Goal: Task Accomplishment & Management: Complete application form

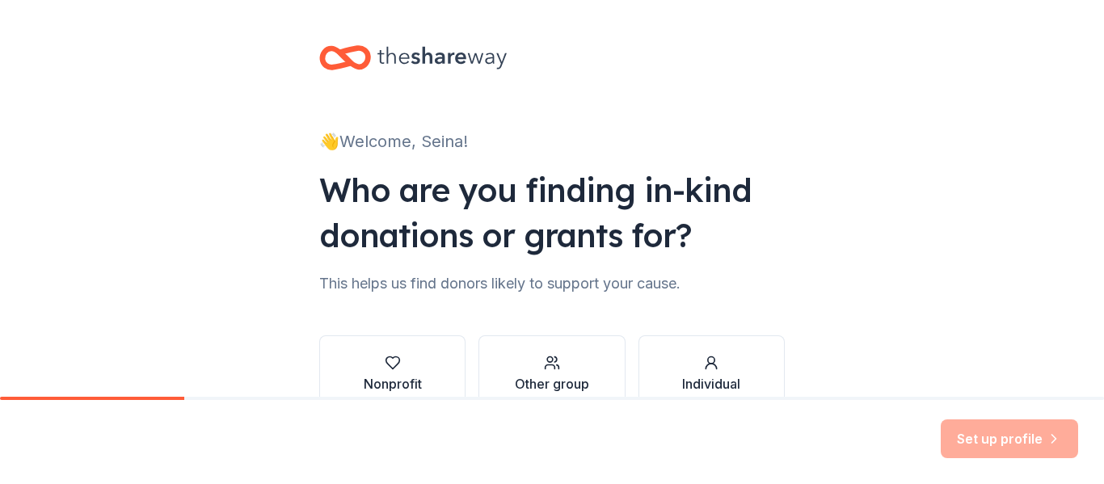
scroll to position [94, 0]
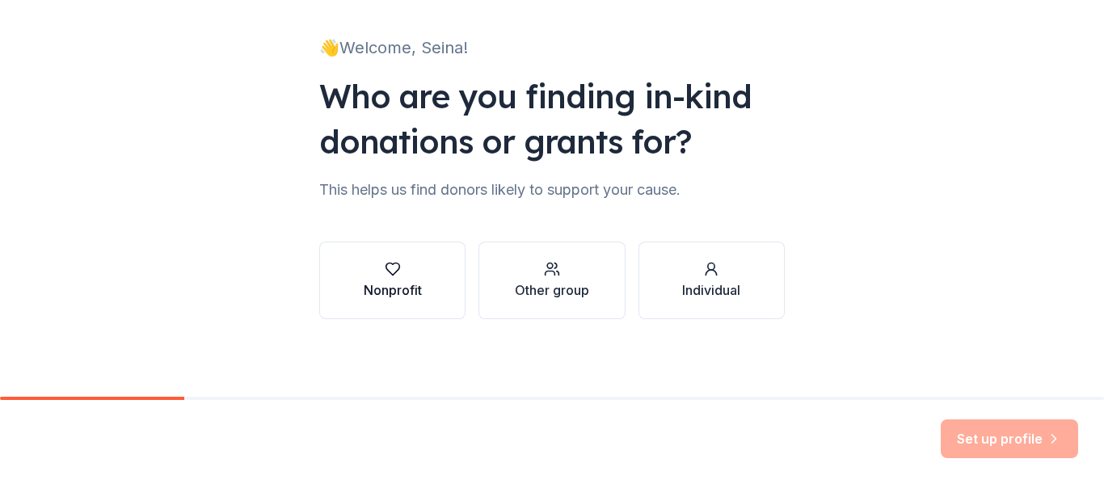
click at [382, 277] on div "Nonprofit" at bounding box center [393, 280] width 58 height 39
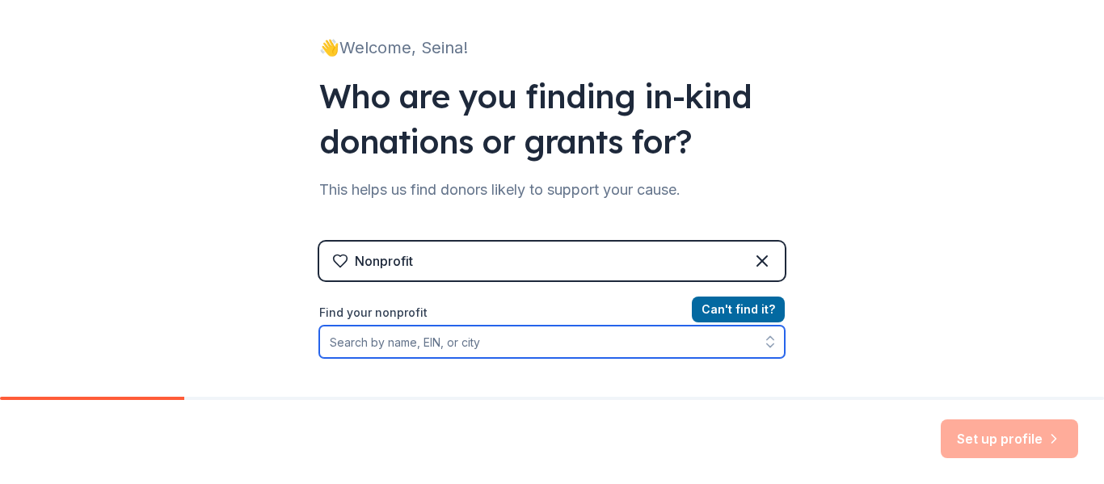
click at [426, 343] on input "Find your nonprofit" at bounding box center [552, 342] width 466 height 32
click at [434, 346] on input "Find your nonprofit" at bounding box center [552, 342] width 466 height 32
paste input "1258576"
type input "1258576"
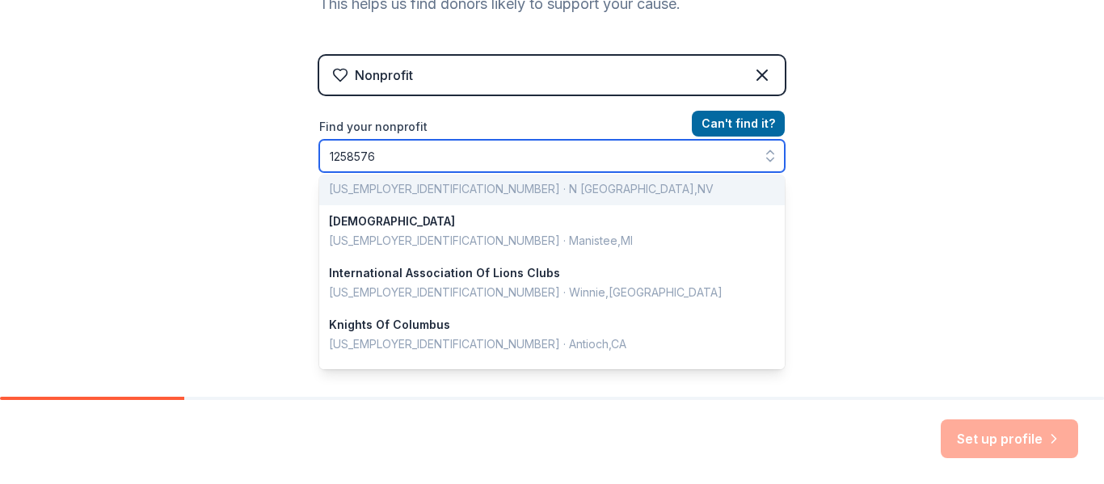
scroll to position [171, 0]
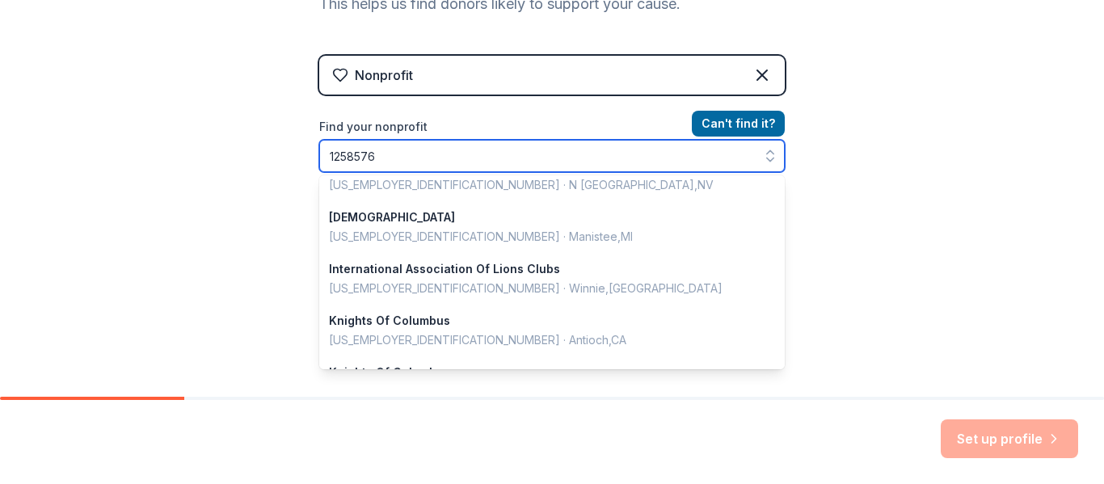
drag, startPoint x: 405, startPoint y: 153, endPoint x: 214, endPoint y: 174, distance: 191.9
click at [214, 174] on div "👋 Welcome, Seina! Who are you finding in-kind donations or grants for? This hel…" at bounding box center [552, 65] width 1104 height 691
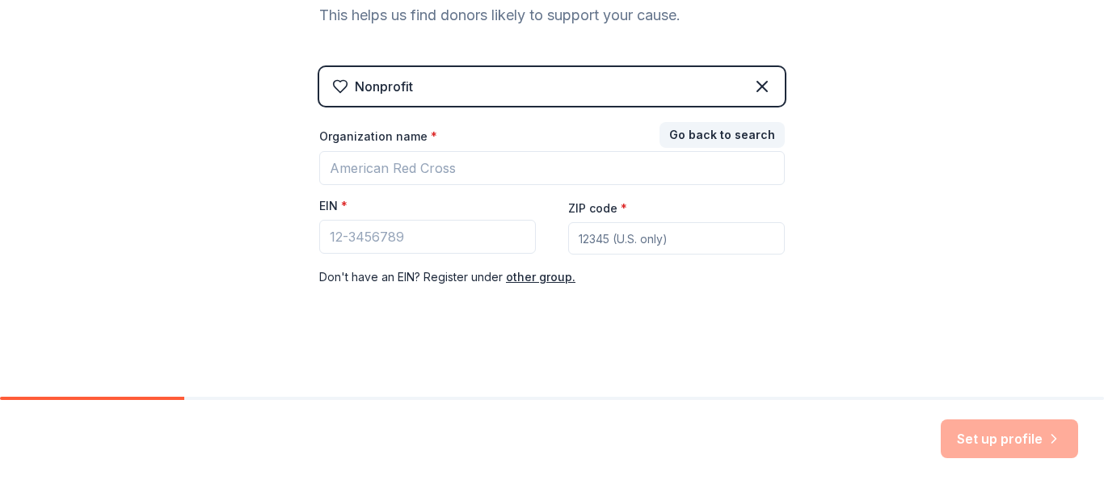
scroll to position [241, 0]
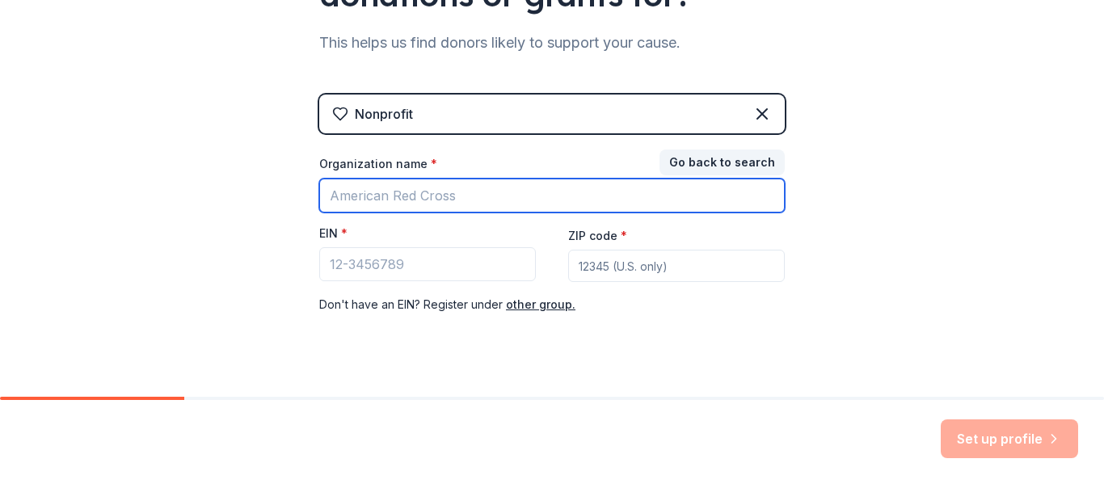
click at [471, 204] on input "Organization name *" at bounding box center [552, 196] width 466 height 34
type input "Carthage Show Choir"
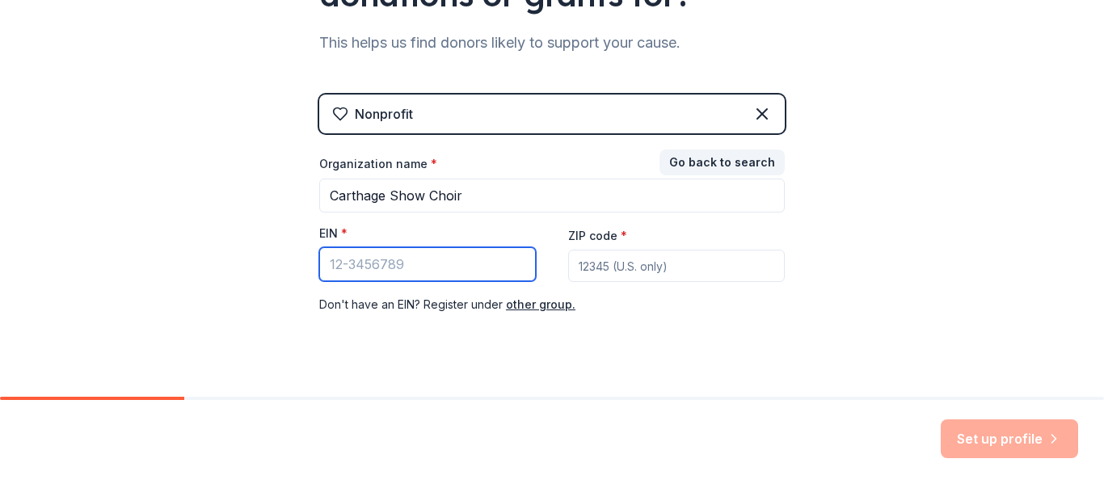
click at [453, 251] on input "EIN *" at bounding box center [427, 264] width 217 height 34
paste input "[US_EMPLOYER_IDENTIFICATION_NUMBER]"
type input "[US_EMPLOYER_IDENTIFICATION_NUMBER]"
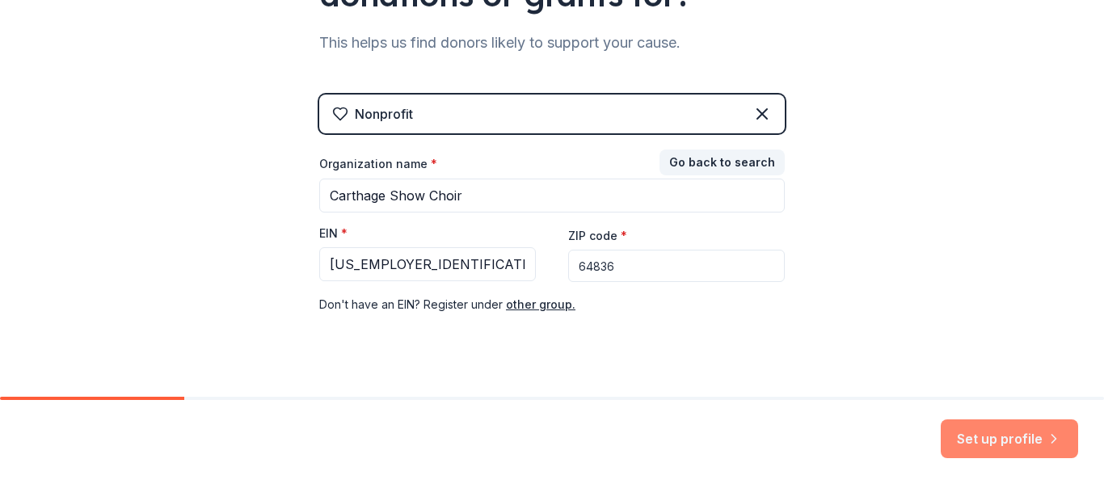
type input "64836"
click at [1000, 441] on button "Set up profile" at bounding box center [1009, 438] width 137 height 39
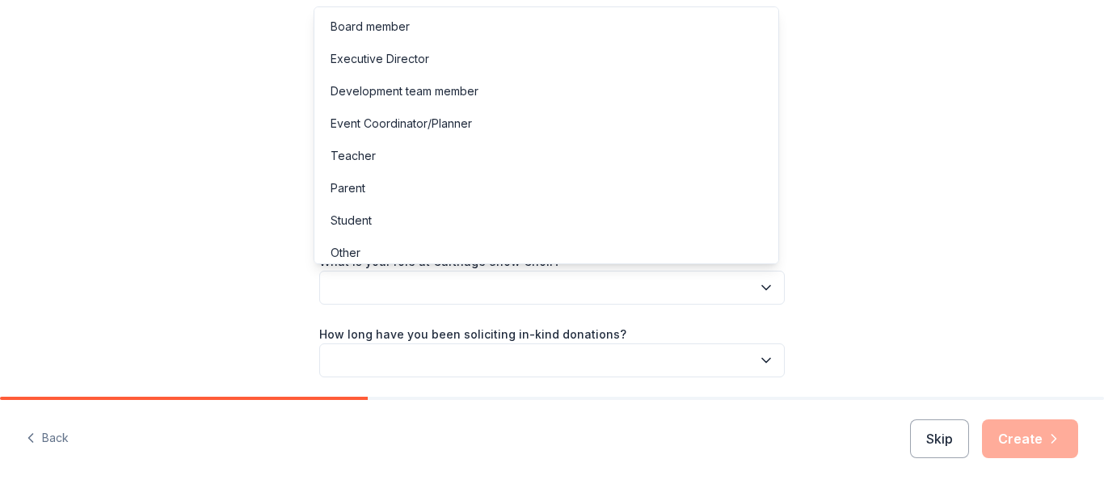
click at [661, 290] on button "button" at bounding box center [552, 288] width 466 height 34
click at [575, 129] on div "Event Coordinator/Planner" at bounding box center [546, 124] width 457 height 32
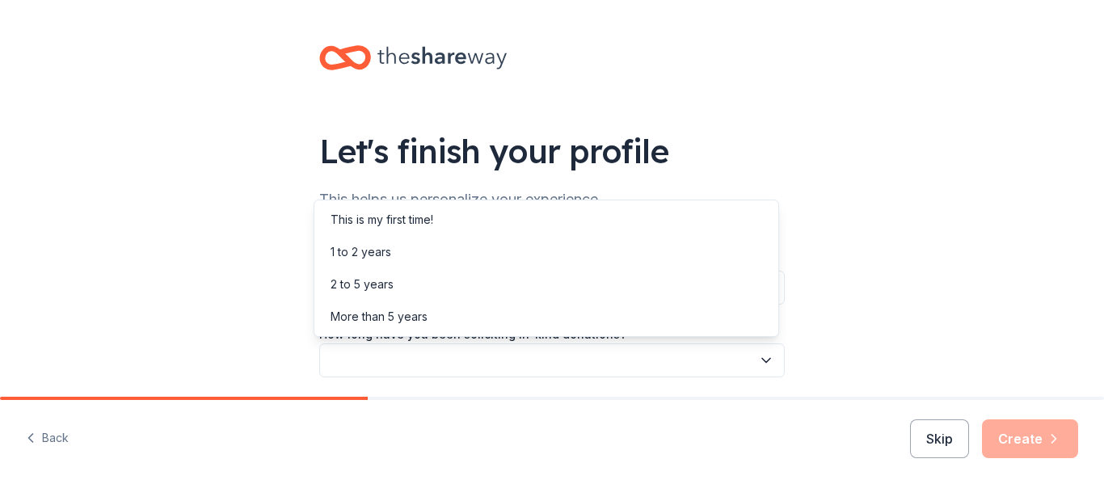
click at [735, 355] on button "button" at bounding box center [552, 361] width 466 height 34
click at [550, 225] on div "This is my first time!" at bounding box center [546, 220] width 457 height 32
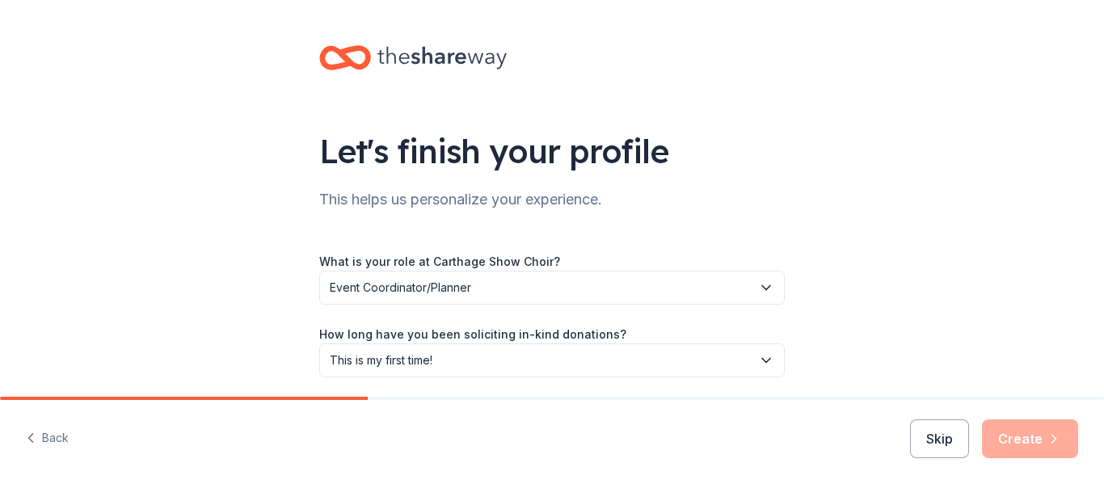
click at [823, 244] on div "Let's finish your profile This helps us personalize your experience. What is yo…" at bounding box center [552, 264] width 1104 height 528
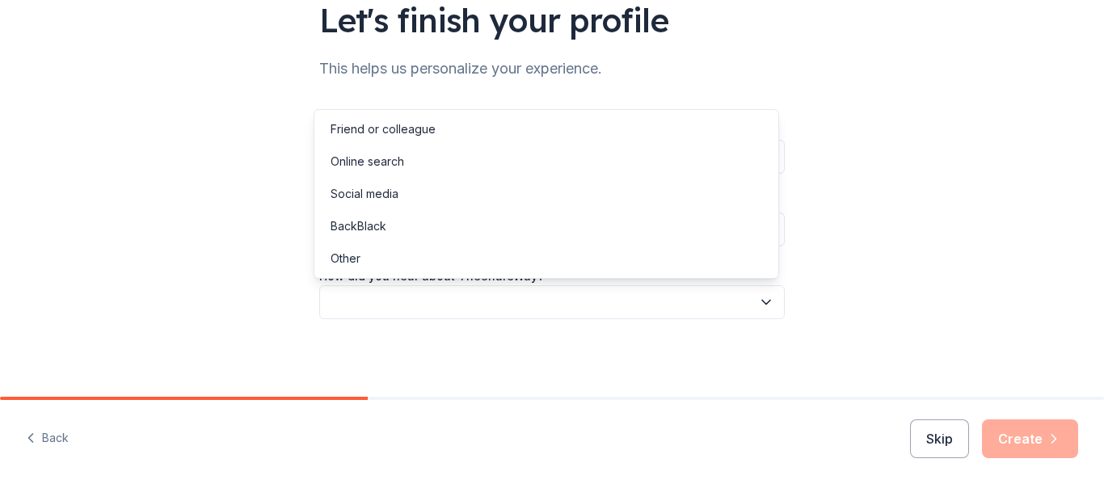
click at [718, 314] on button "button" at bounding box center [552, 302] width 466 height 34
drag, startPoint x: 583, startPoint y: 178, endPoint x: 556, endPoint y: 170, distance: 27.9
click at [556, 170] on div "Friend or colleague Online search Social media BackBlack Other" at bounding box center [547, 194] width 466 height 170
click at [556, 170] on div "Online search" at bounding box center [546, 161] width 457 height 32
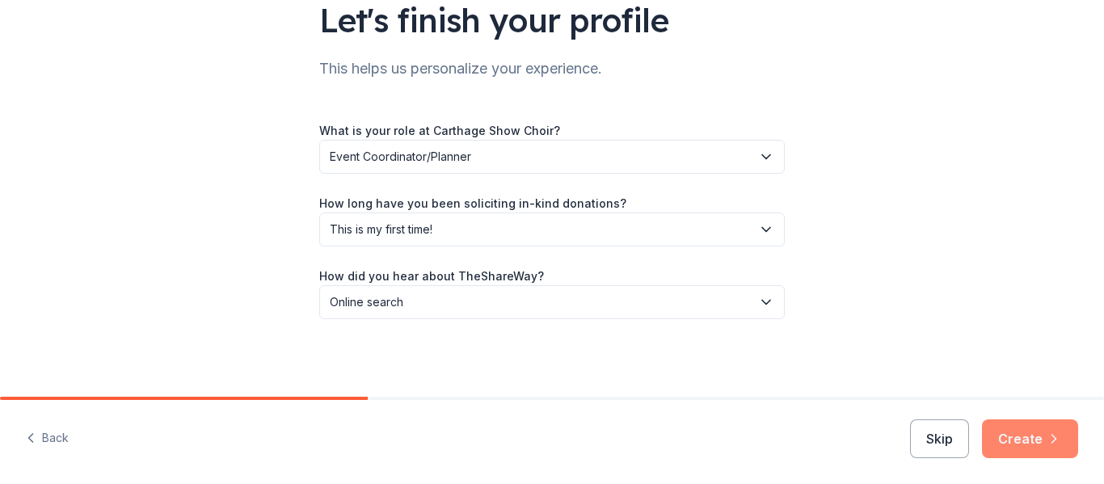
click at [1027, 435] on button "Create" at bounding box center [1030, 438] width 96 height 39
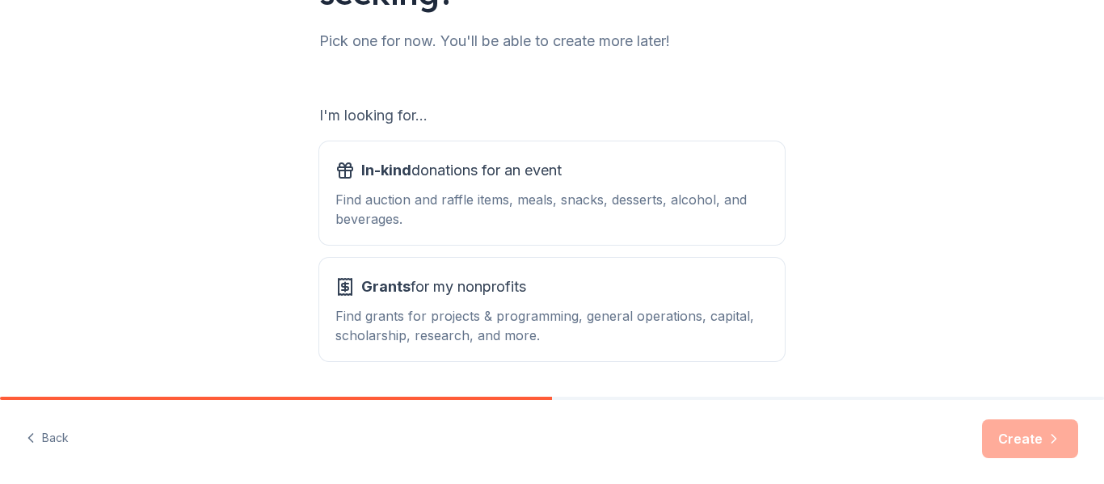
scroll to position [208, 0]
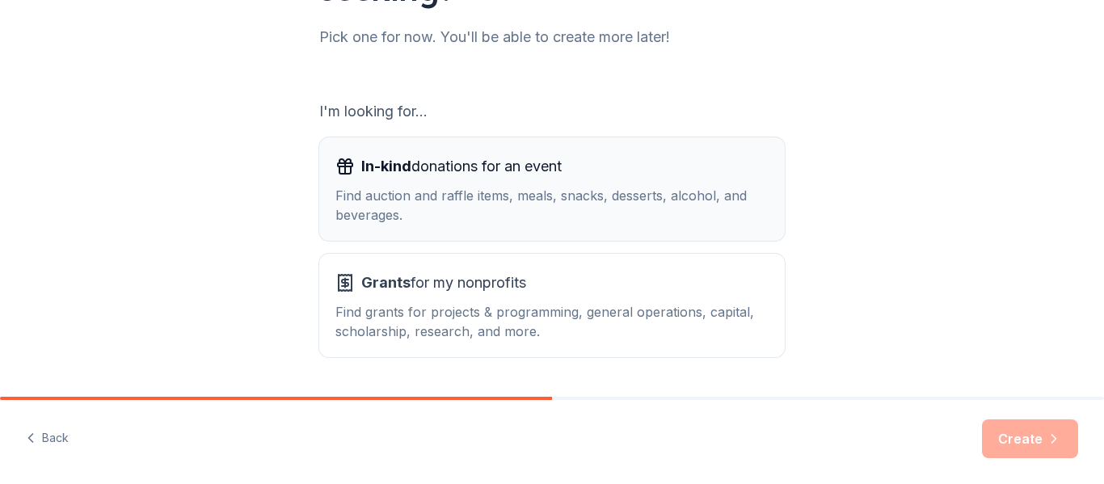
click at [567, 200] on div "Find auction and raffle items, meals, snacks, desserts, alcohol, and beverages." at bounding box center [551, 205] width 433 height 39
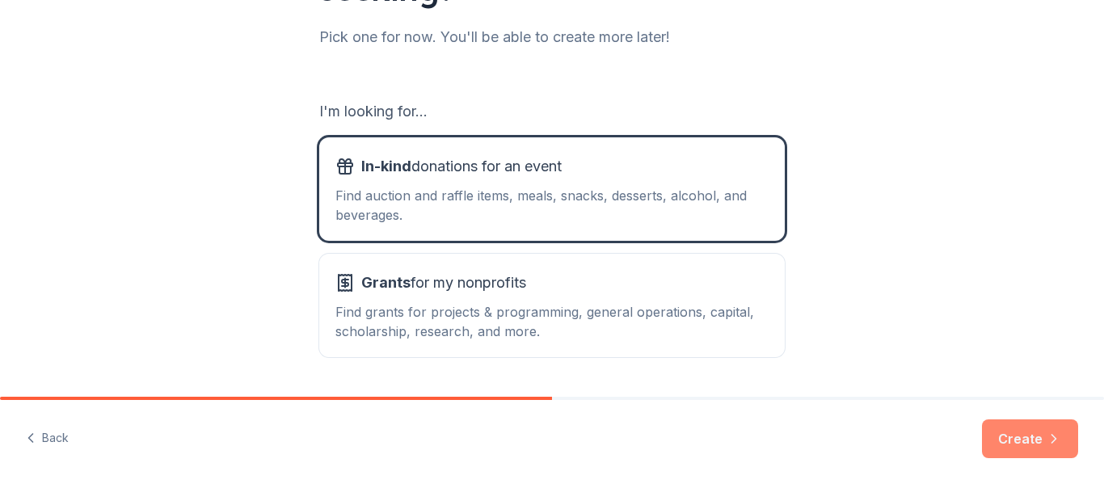
click at [1048, 445] on icon "button" at bounding box center [1054, 439] width 16 height 16
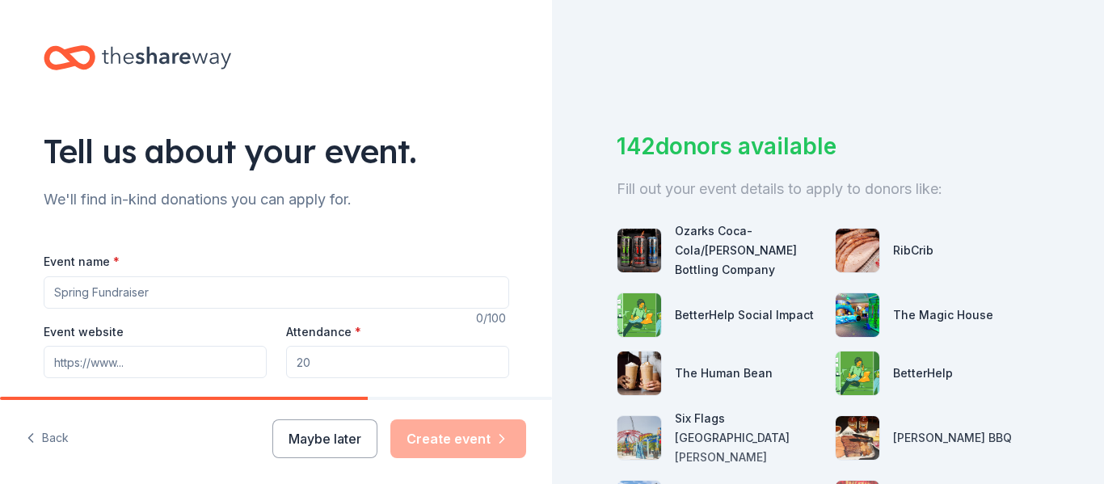
click at [403, 282] on input "Event name *" at bounding box center [277, 292] width 466 height 32
type input "Spaghetti Dinner Silent Auction"
type input "weebly"
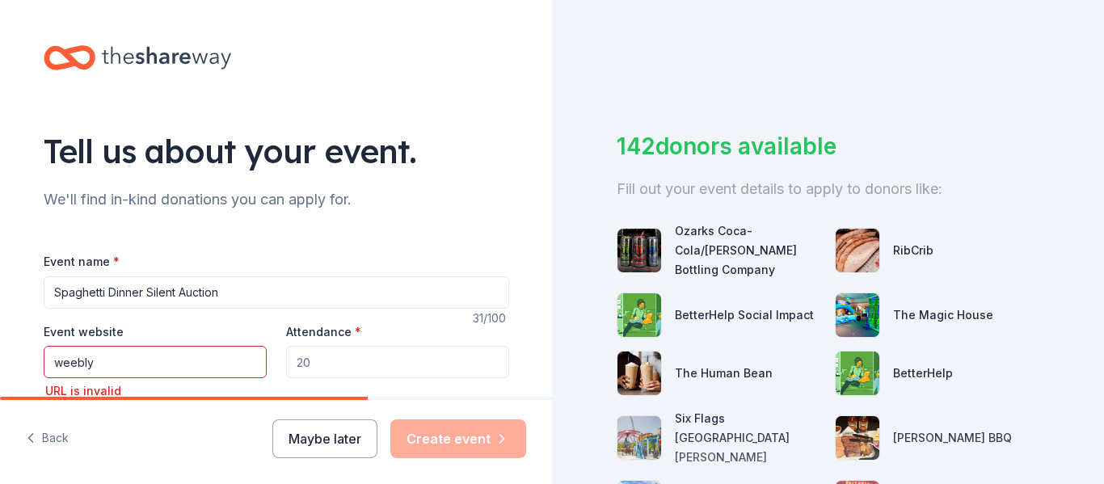
drag, startPoint x: 196, startPoint y: 354, endPoint x: 0, endPoint y: 362, distance: 196.6
click at [332, 359] on input "Attendance *" at bounding box center [397, 362] width 223 height 32
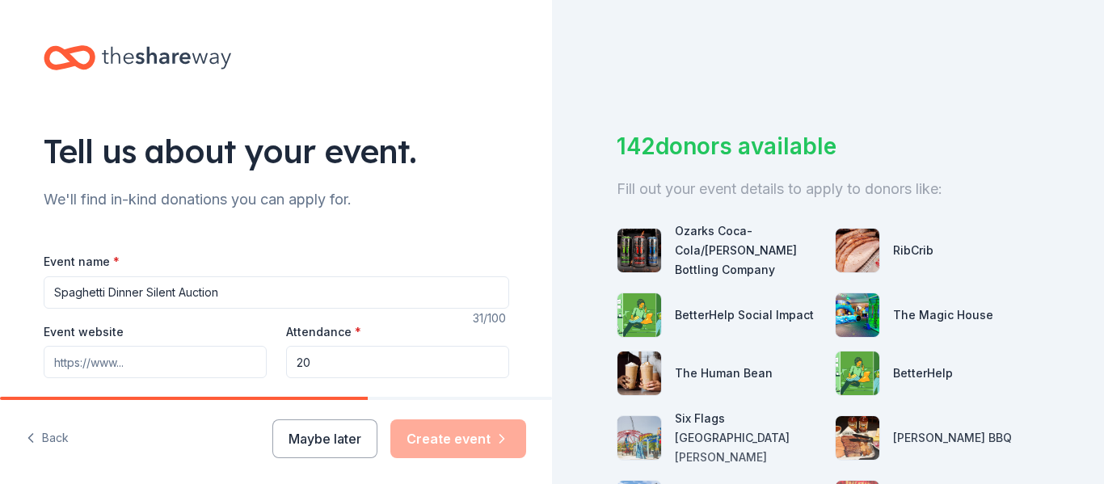
type input "2"
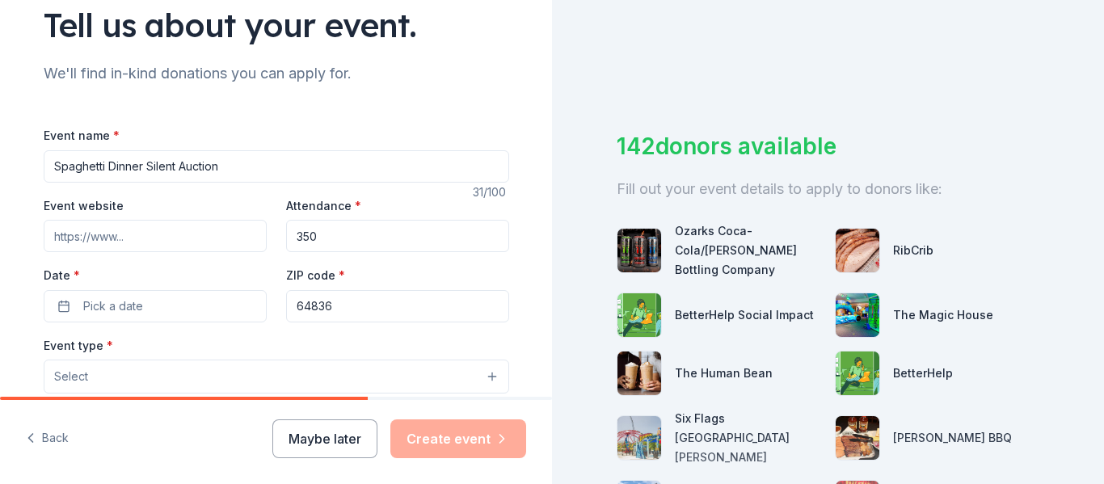
scroll to position [137, 0]
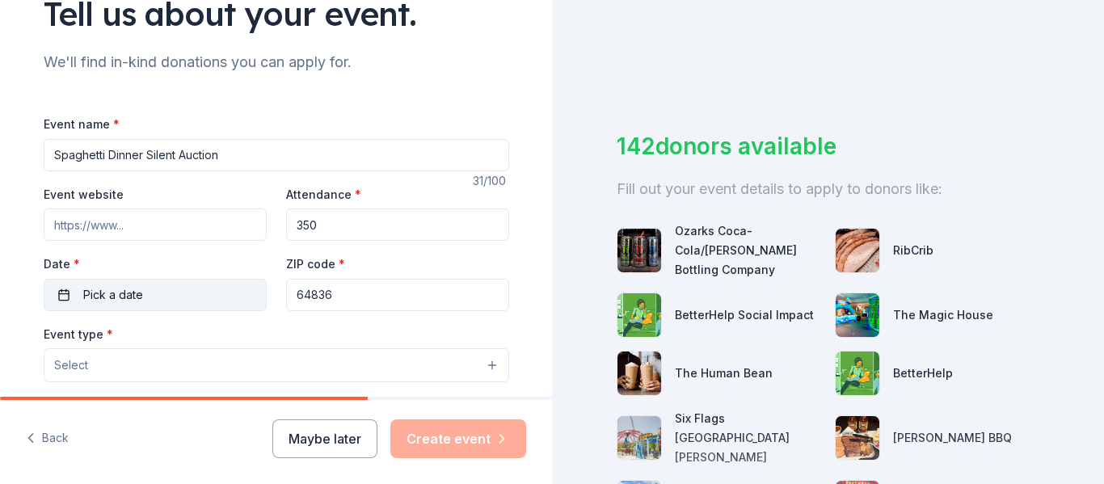
type input "350"
click at [169, 309] on button "Pick a date" at bounding box center [155, 295] width 223 height 32
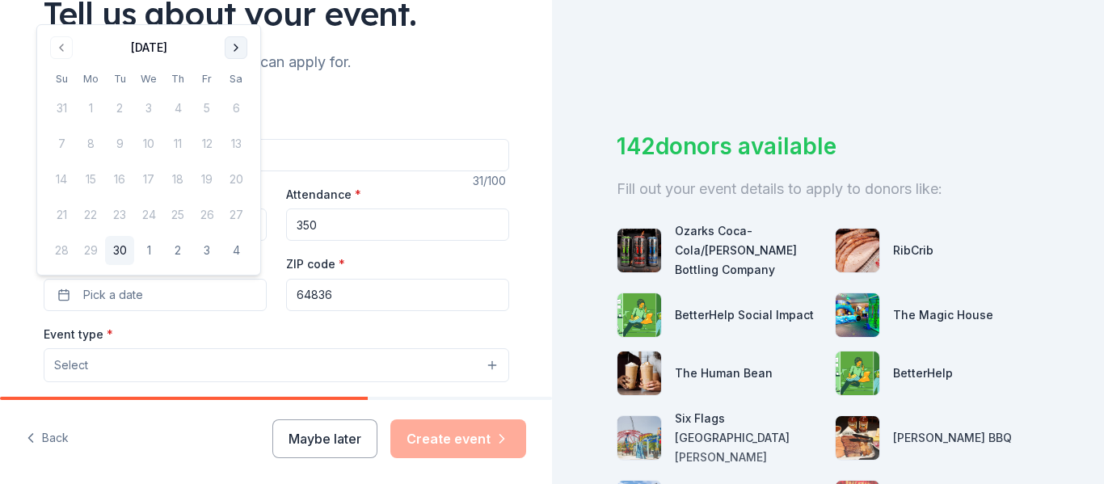
click at [230, 51] on button "Go to next month" at bounding box center [236, 47] width 23 height 23
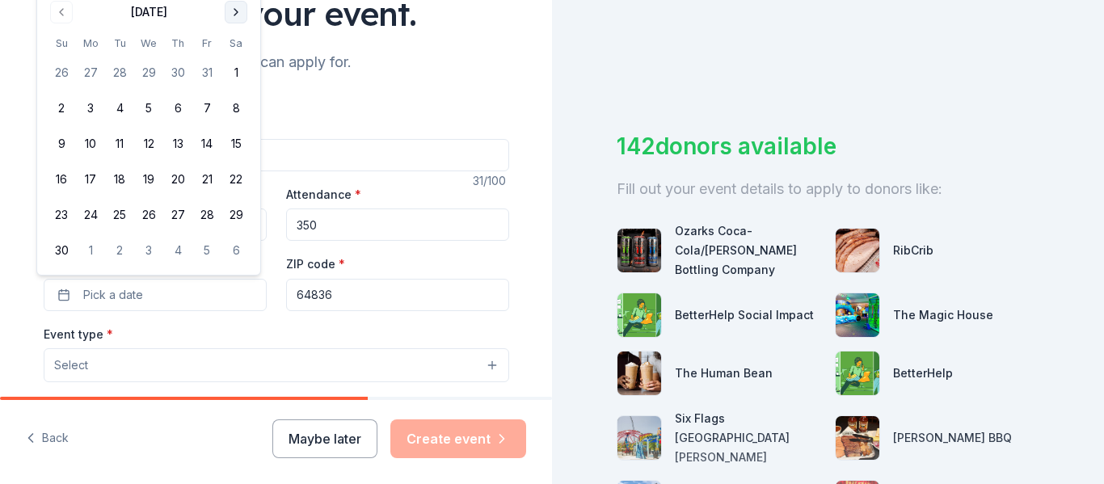
click at [240, 6] on button "Go to next month" at bounding box center [236, 12] width 23 height 23
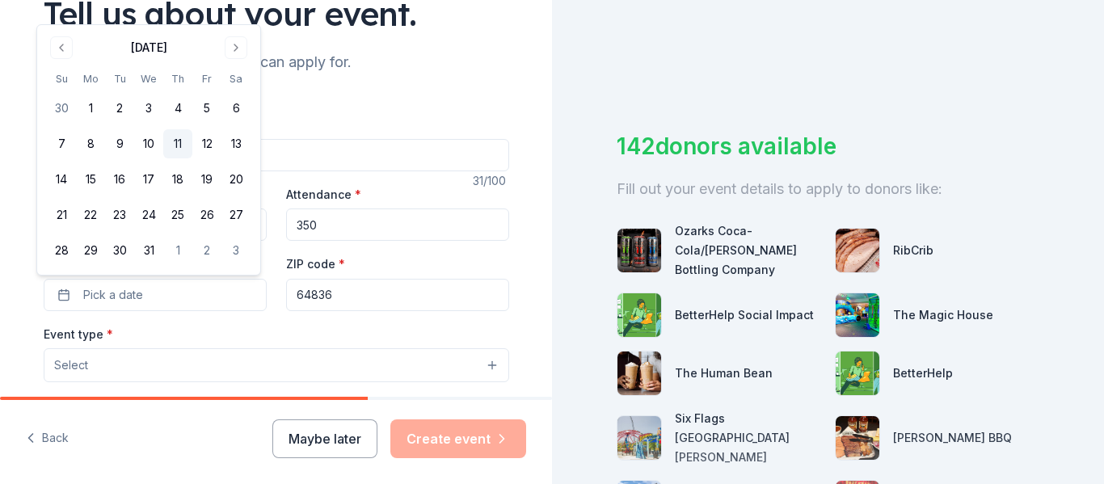
click at [177, 145] on button "11" at bounding box center [177, 143] width 29 height 29
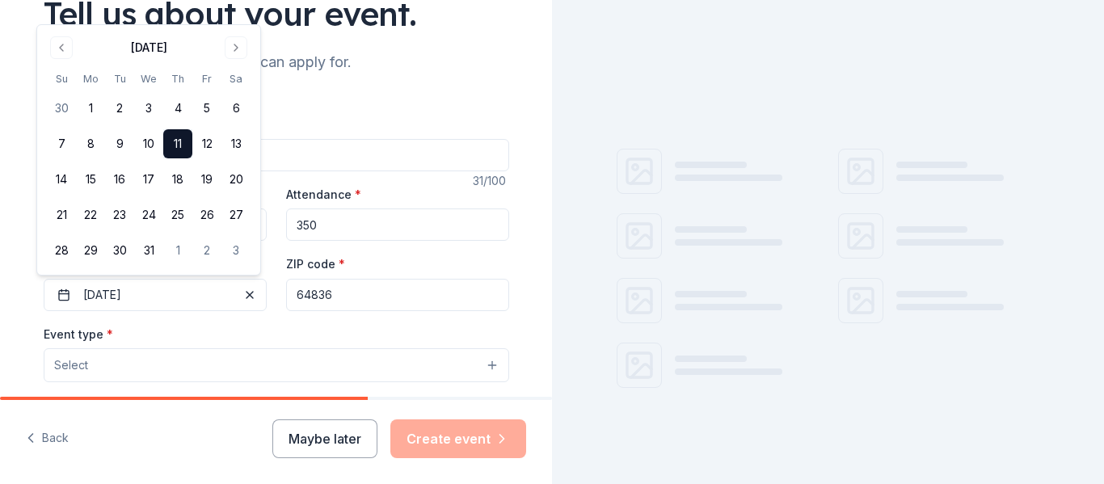
click at [180, 370] on button "Select" at bounding box center [277, 365] width 466 height 34
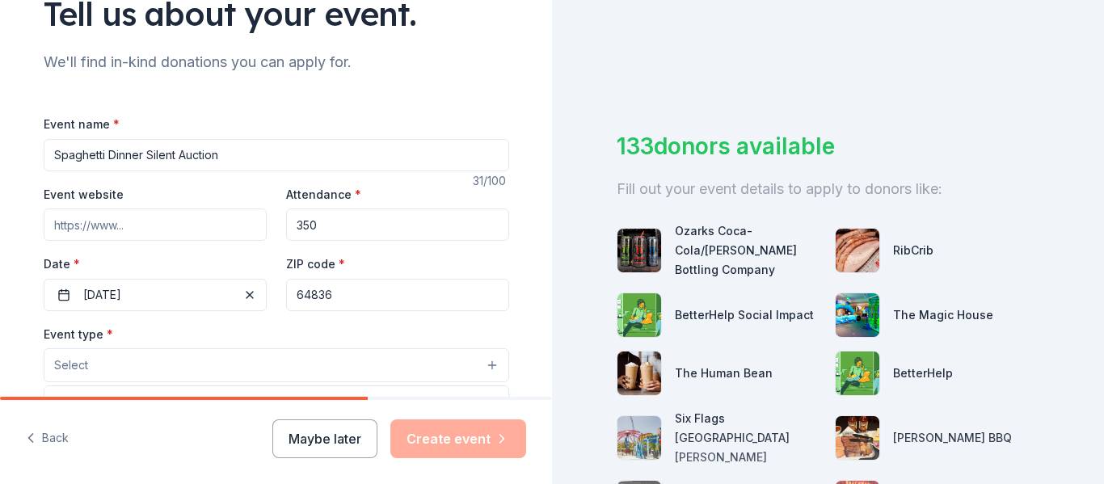
click at [180, 370] on button "Select" at bounding box center [277, 365] width 466 height 34
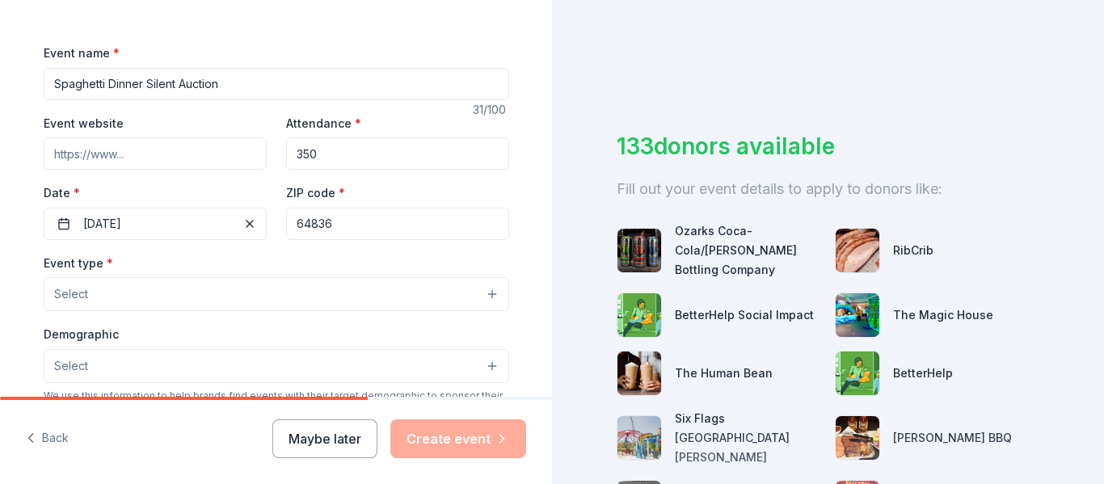
scroll to position [209, 0]
click at [145, 297] on button "Select" at bounding box center [277, 293] width 466 height 34
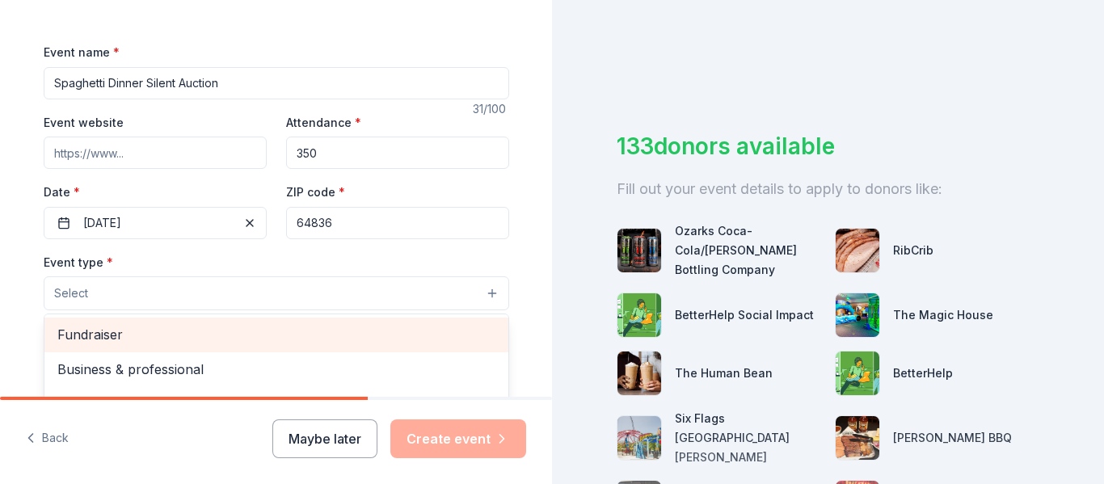
click at [162, 345] on span "Fundraiser" at bounding box center [276, 334] width 438 height 21
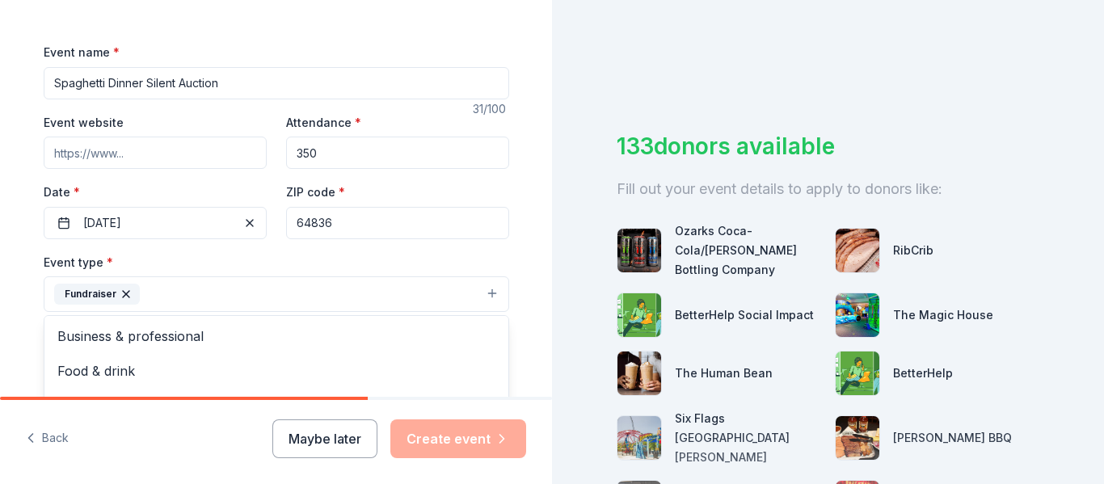
scroll to position [19, 0]
click at [120, 293] on icon "button" at bounding box center [126, 294] width 13 height 13
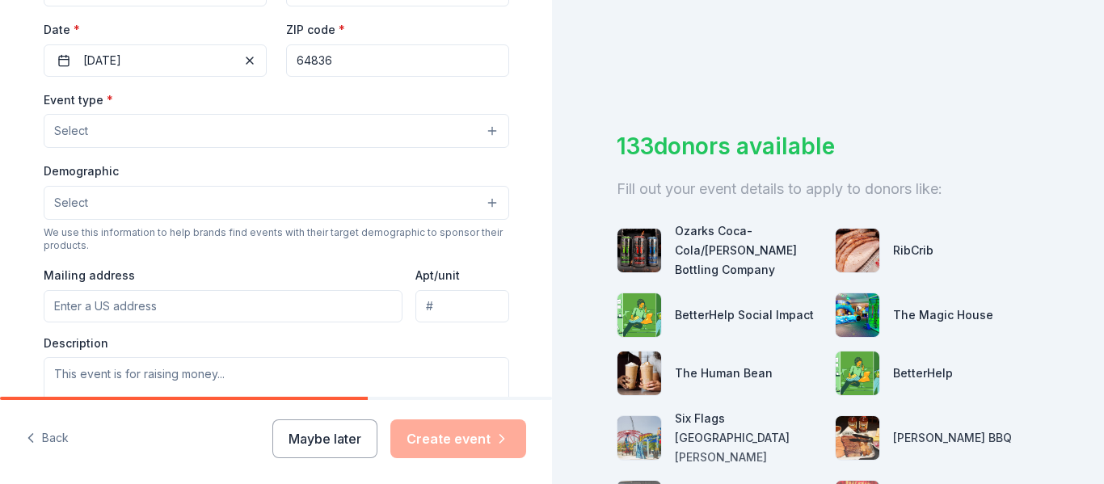
scroll to position [373, 0]
click at [485, 133] on button "Select" at bounding box center [277, 129] width 466 height 34
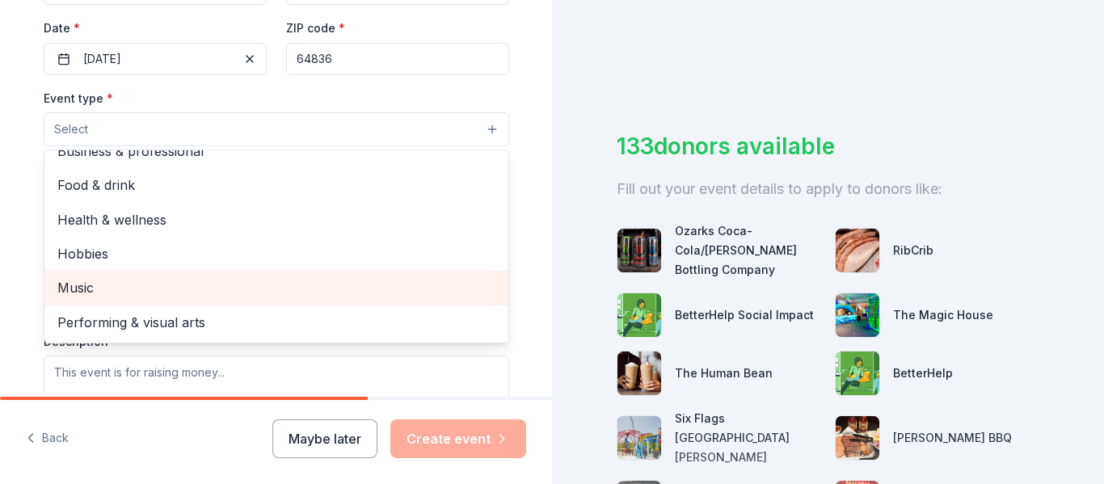
scroll to position [0, 0]
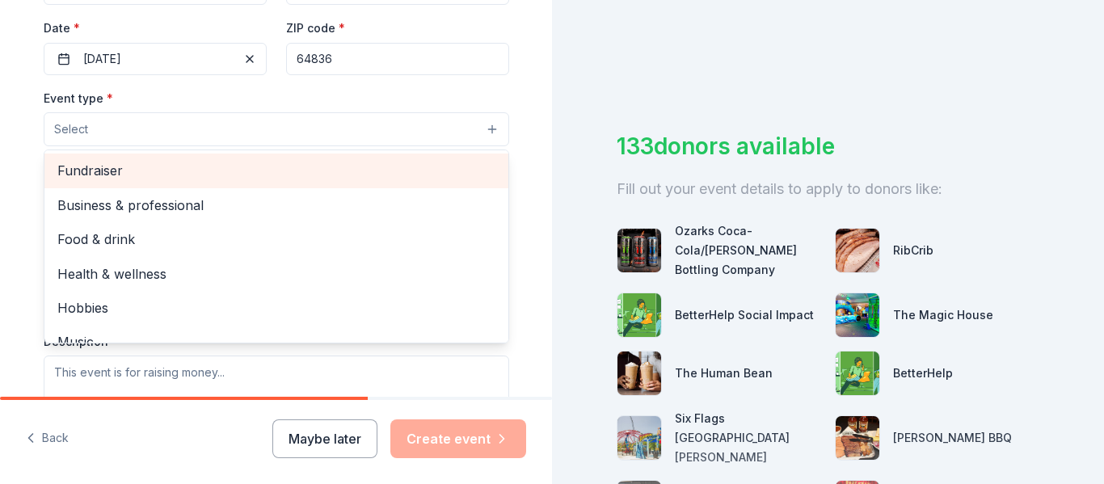
click at [251, 180] on span "Fundraiser" at bounding box center [276, 170] width 438 height 21
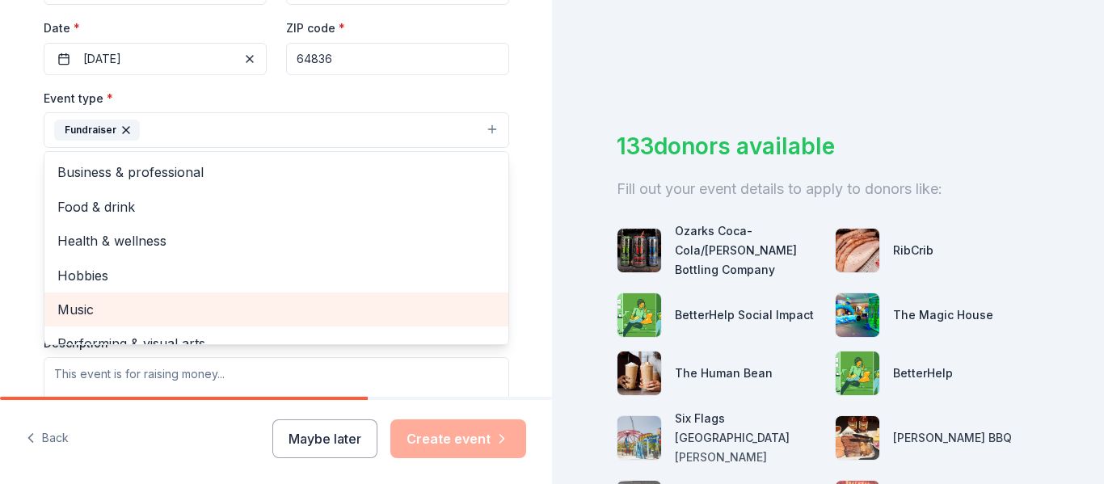
scroll to position [19, 0]
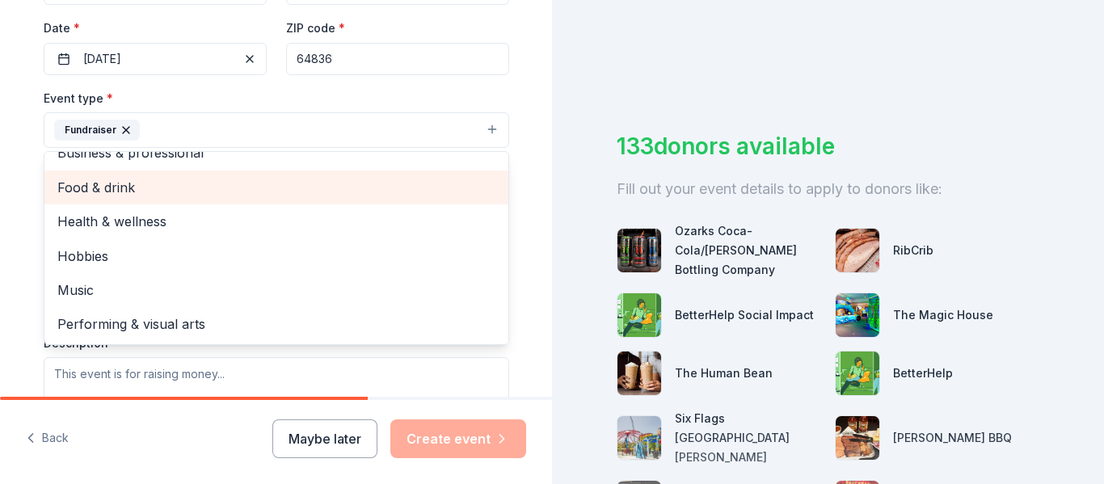
click at [208, 200] on div "Food & drink" at bounding box center [276, 188] width 464 height 34
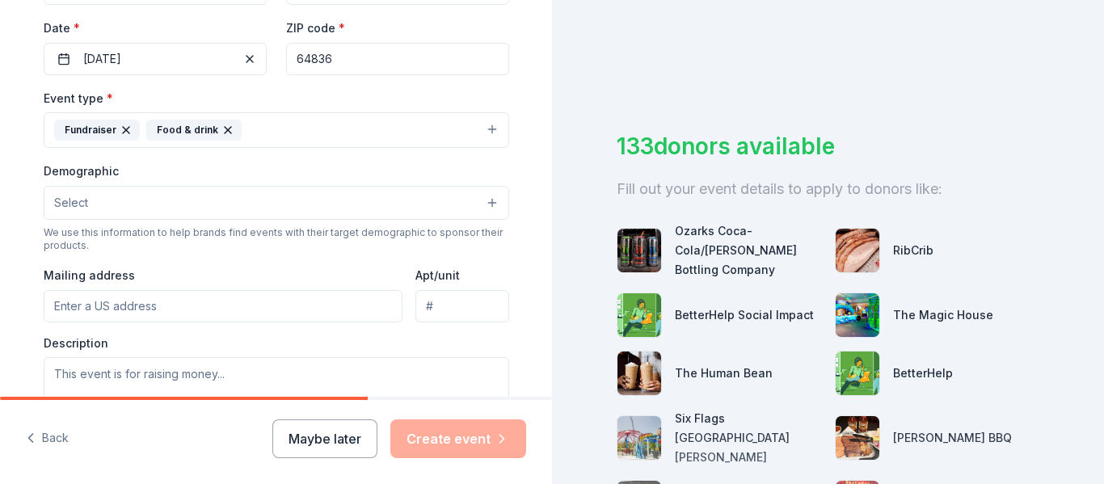
click at [221, 133] on icon "button" at bounding box center [227, 130] width 13 height 13
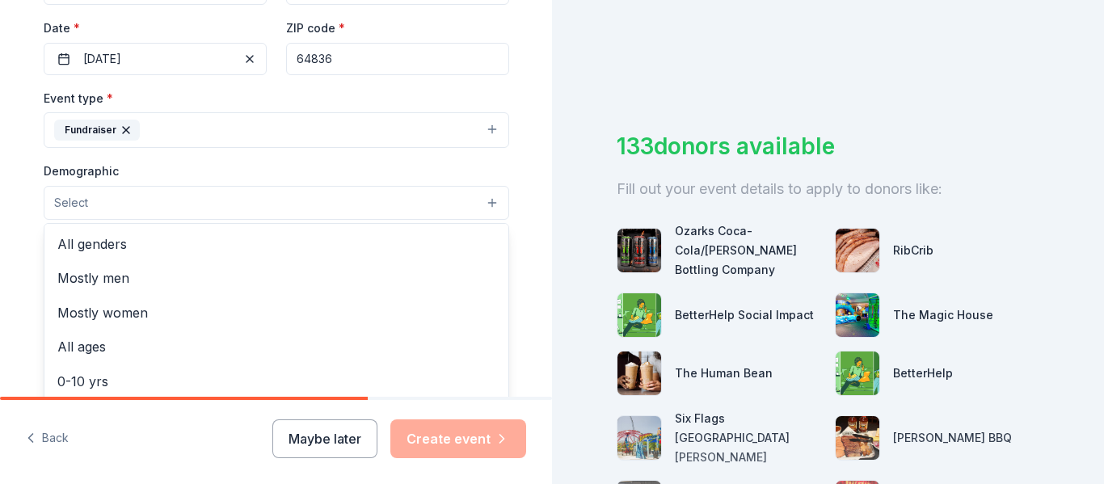
click at [182, 214] on button "Select" at bounding box center [277, 203] width 466 height 34
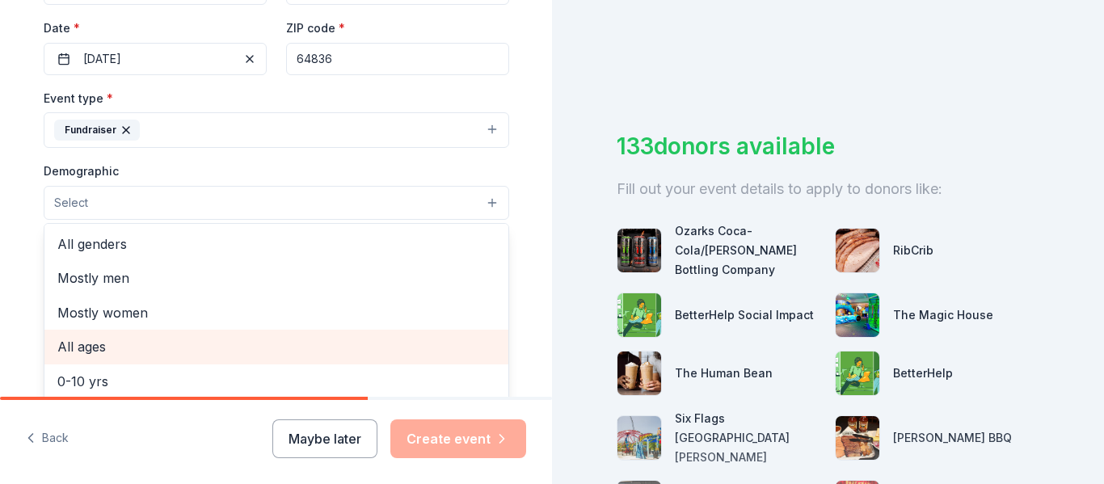
click at [187, 346] on span "All ages" at bounding box center [276, 346] width 438 height 21
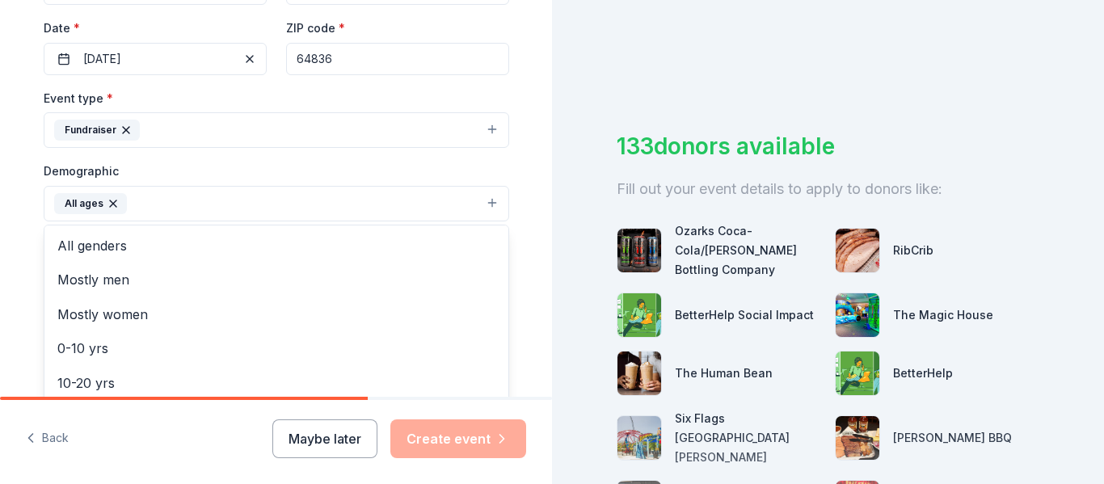
click at [356, 163] on div "Demographic All ages All genders Mostly men Mostly women 0-10 yrs 10-20 yrs 20-…" at bounding box center [277, 191] width 466 height 61
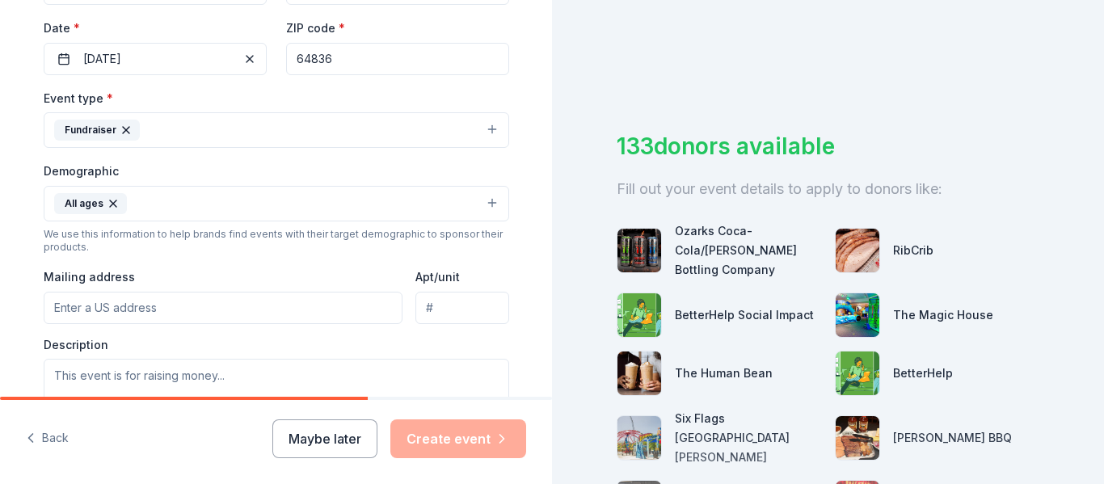
click at [251, 314] on input "Mailing address" at bounding box center [224, 308] width 360 height 32
type input "2600 S. River"
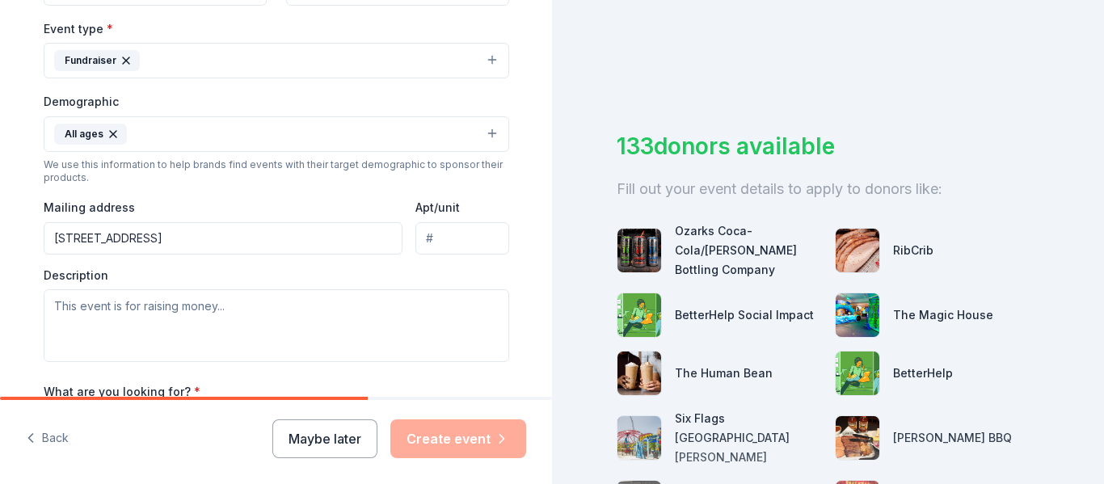
scroll to position [445, 0]
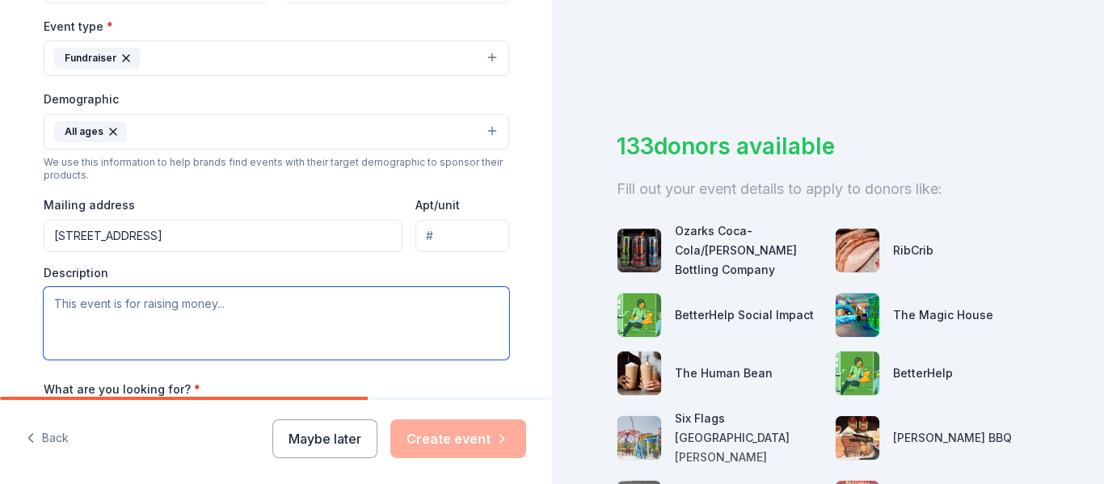
click at [377, 328] on textarea at bounding box center [277, 323] width 466 height 73
type textarea "W"
click at [232, 310] on textarea at bounding box center [277, 323] width 466 height 73
paste textarea "The Spaghetti Dinner and Silent Auction is the largest fundraiser for our vocal…"
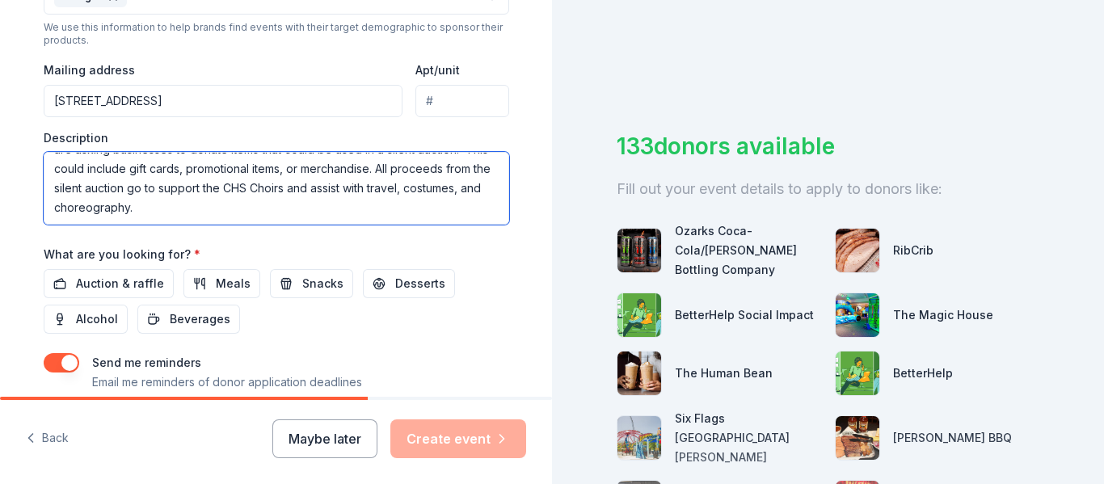
scroll to position [588, 0]
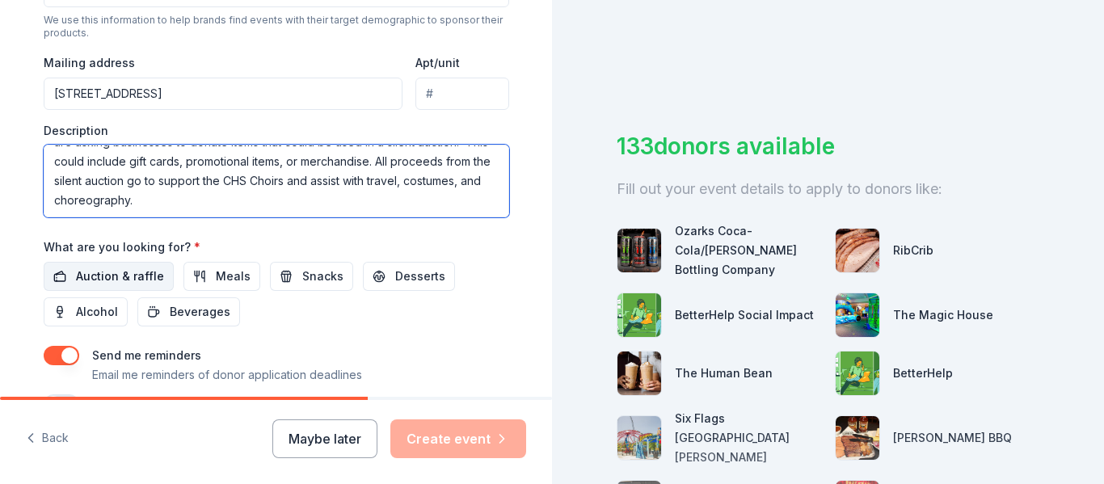
type textarea "The Spaghetti Dinner and Silent Auction is the largest fundraiser for our vocal…"
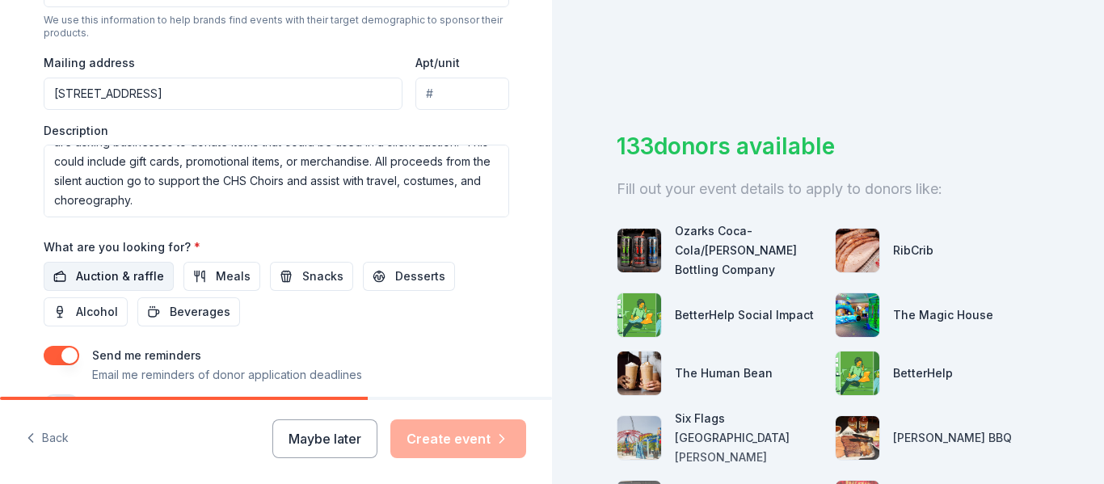
click at [115, 278] on span "Auction & raffle" at bounding box center [120, 276] width 88 height 19
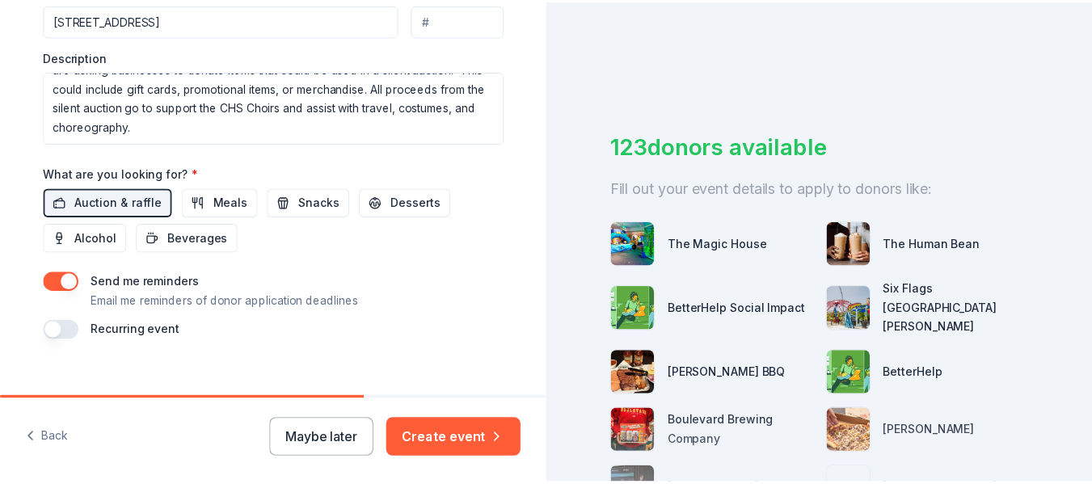
scroll to position [682, 0]
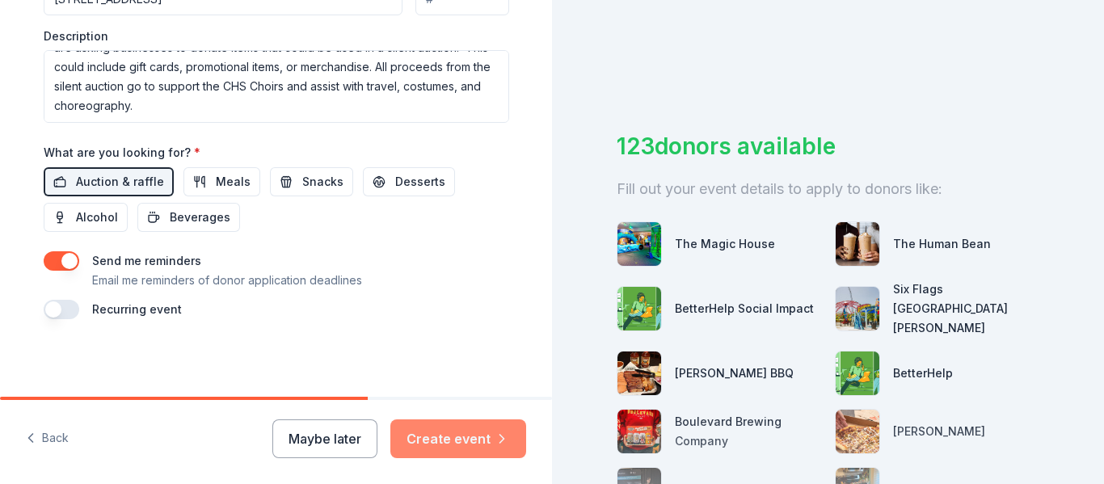
click at [474, 445] on button "Create event" at bounding box center [458, 438] width 136 height 39
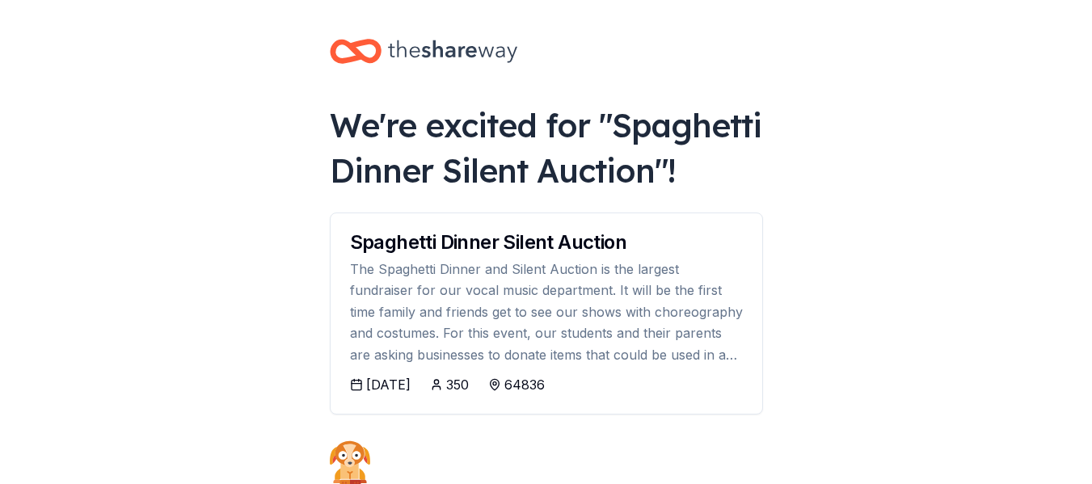
scroll to position [220, 0]
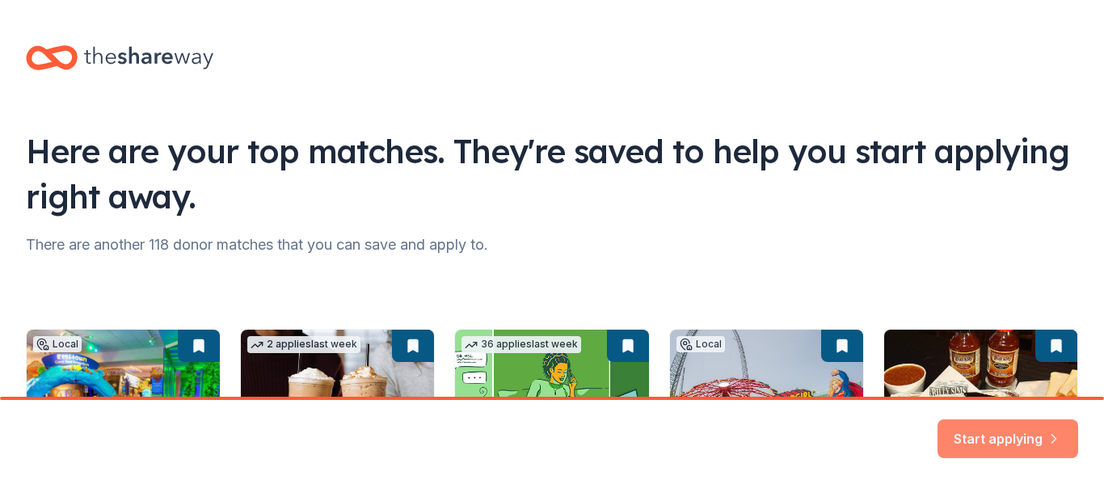
click at [1018, 432] on button "Start applying" at bounding box center [1008, 429] width 141 height 39
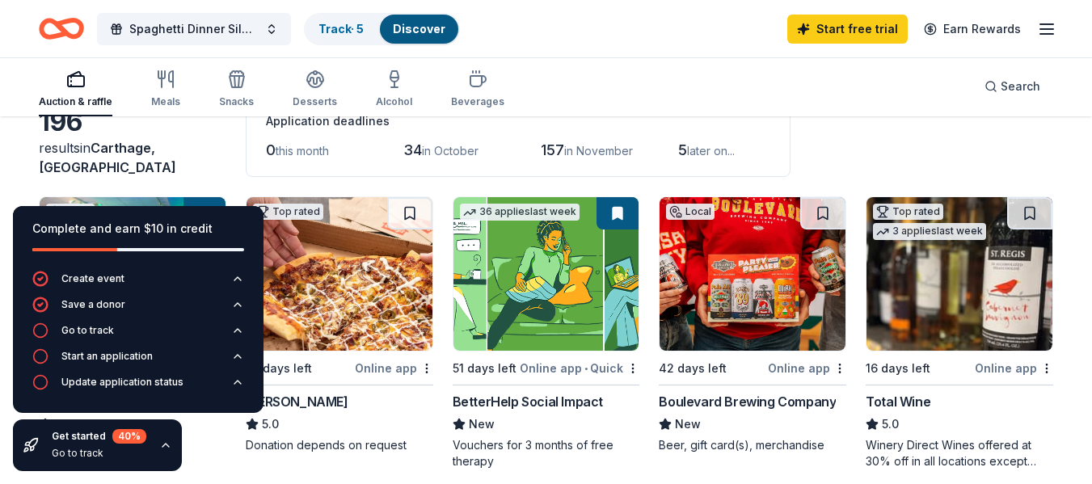
scroll to position [99, 0]
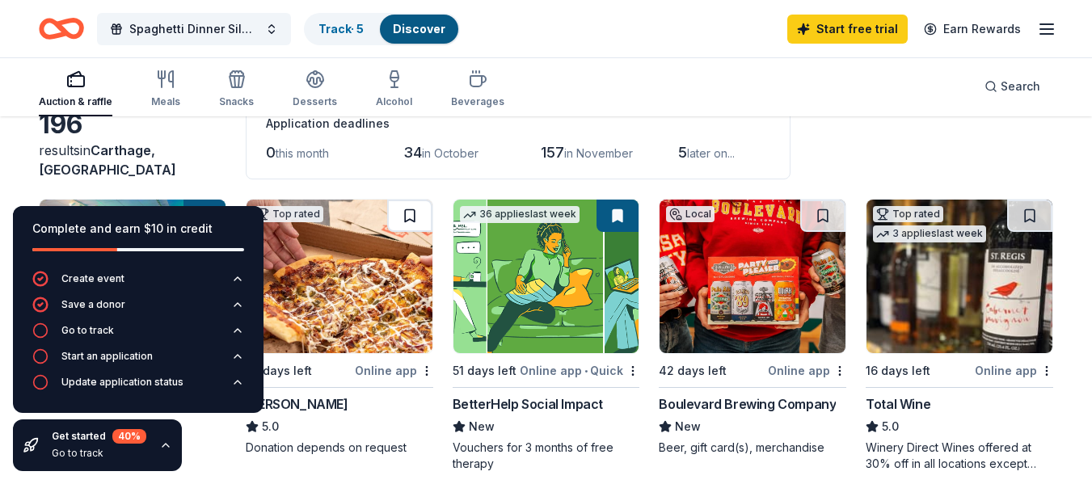
click at [410, 217] on button at bounding box center [409, 216] width 45 height 32
click at [613, 224] on button at bounding box center [618, 216] width 42 height 32
click at [625, 213] on button at bounding box center [618, 216] width 42 height 32
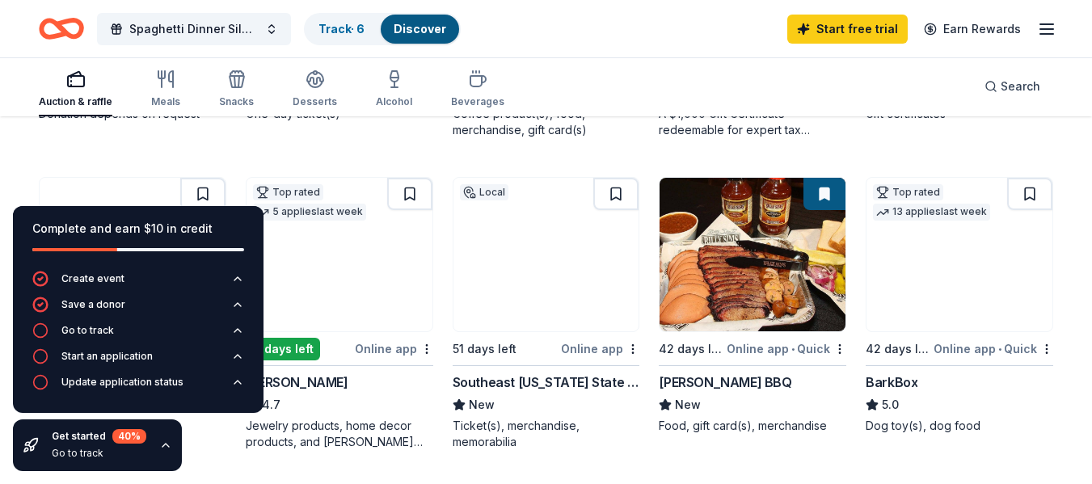
scroll to position [745, 0]
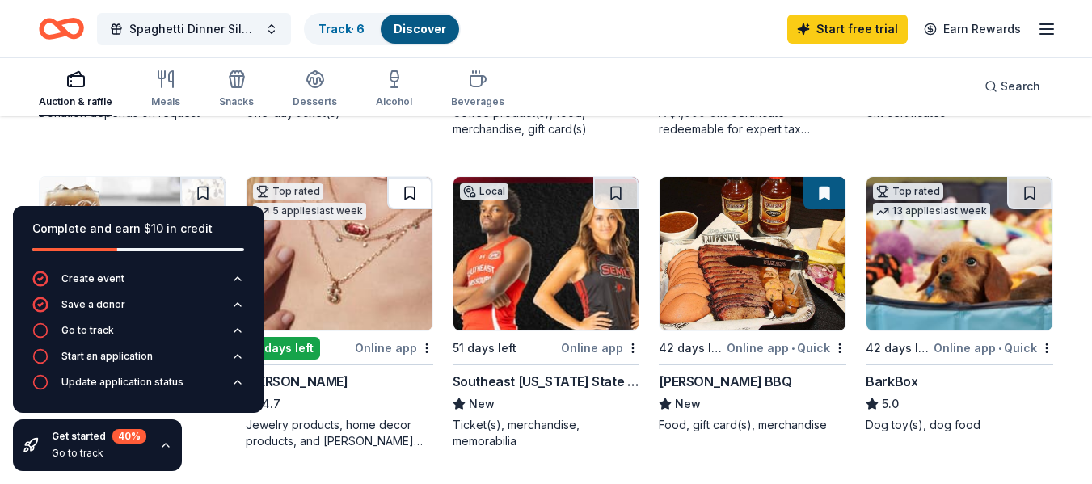
click at [410, 191] on button at bounding box center [409, 193] width 45 height 32
click at [621, 192] on button at bounding box center [615, 193] width 45 height 32
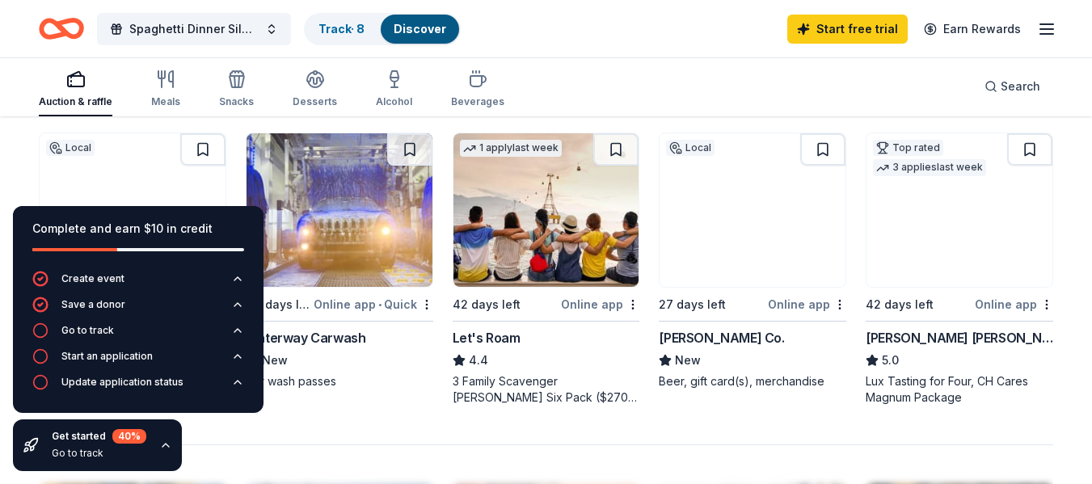
scroll to position [1099, 0]
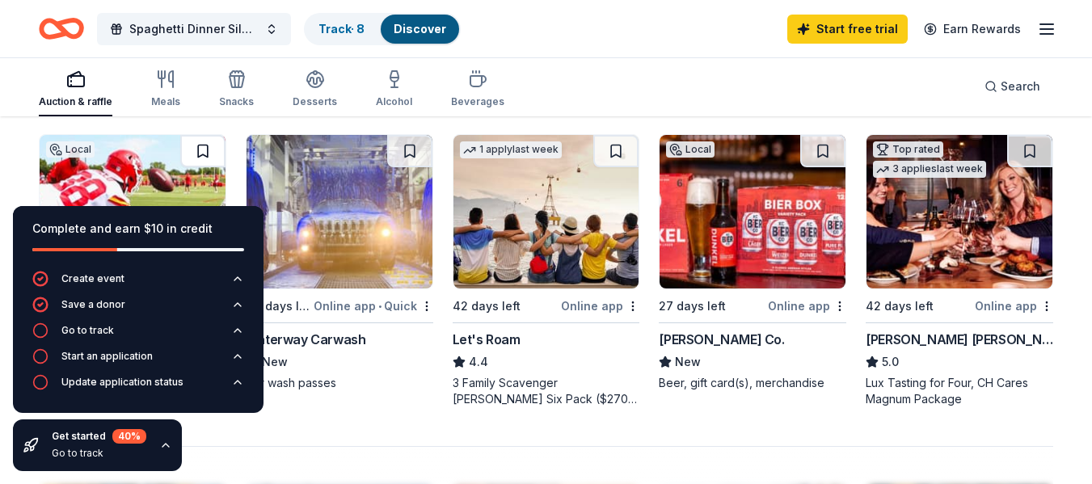
click at [201, 150] on button at bounding box center [202, 151] width 45 height 32
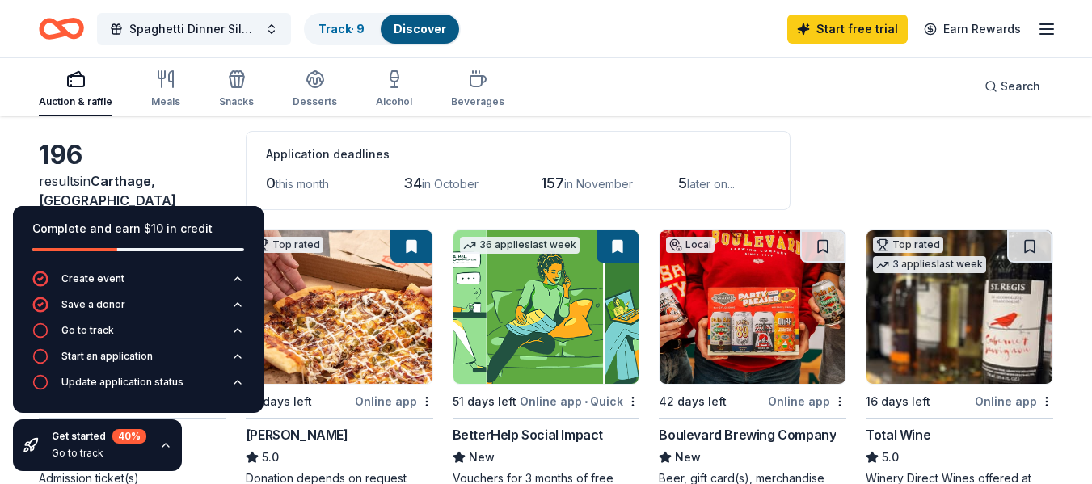
scroll to position [0, 0]
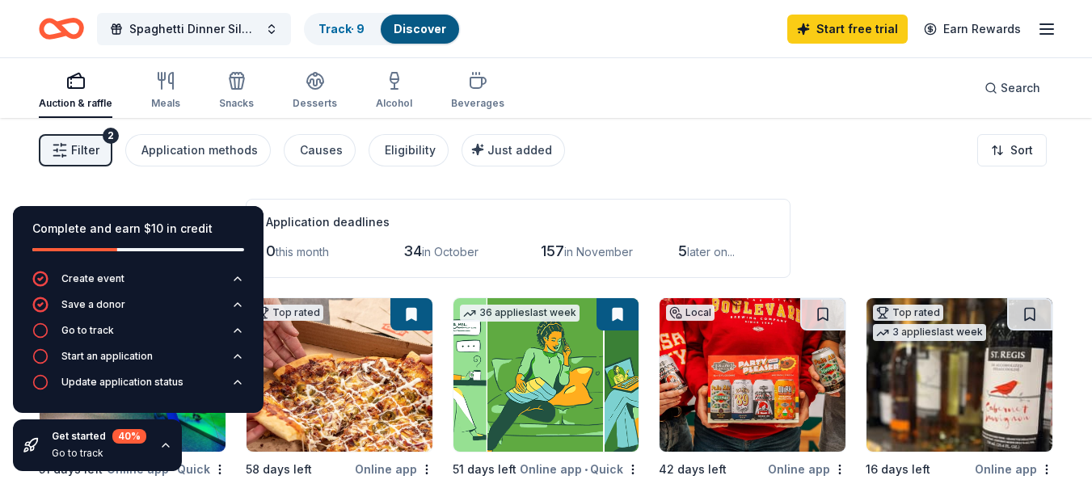
click at [165, 448] on icon "button" at bounding box center [165, 445] width 13 height 13
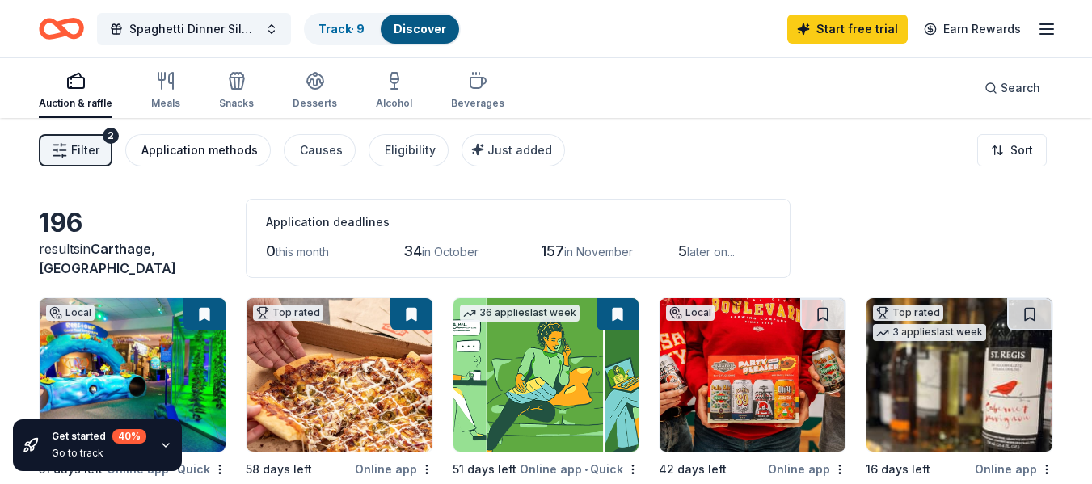
click at [190, 154] on div "Application methods" at bounding box center [199, 150] width 116 height 19
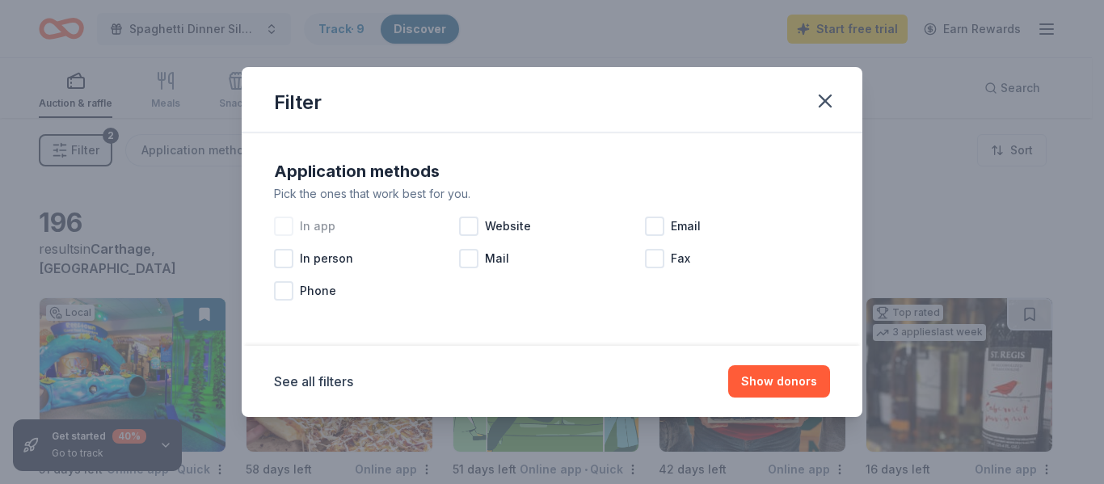
click at [293, 227] on div "In app" at bounding box center [366, 226] width 185 height 32
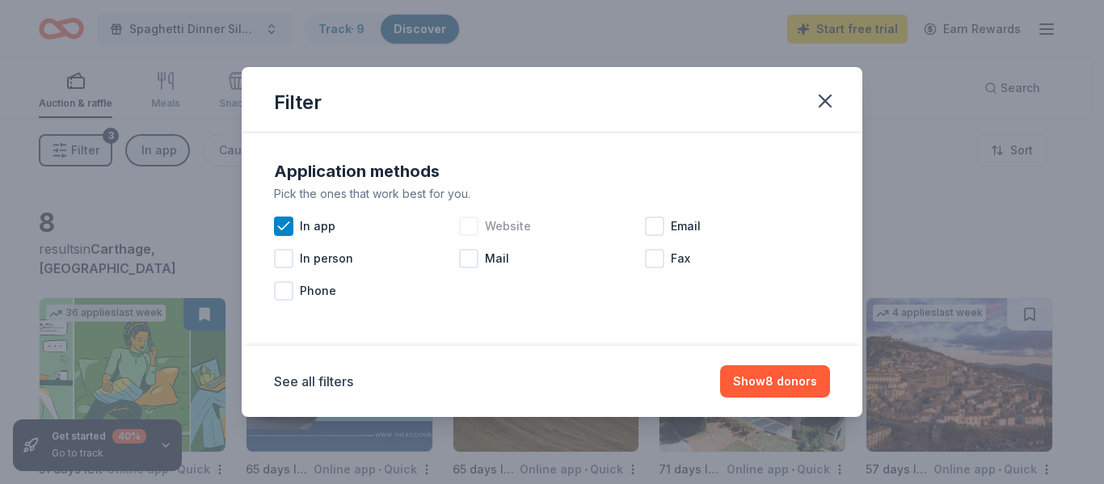
click at [473, 230] on div at bounding box center [468, 226] width 19 height 19
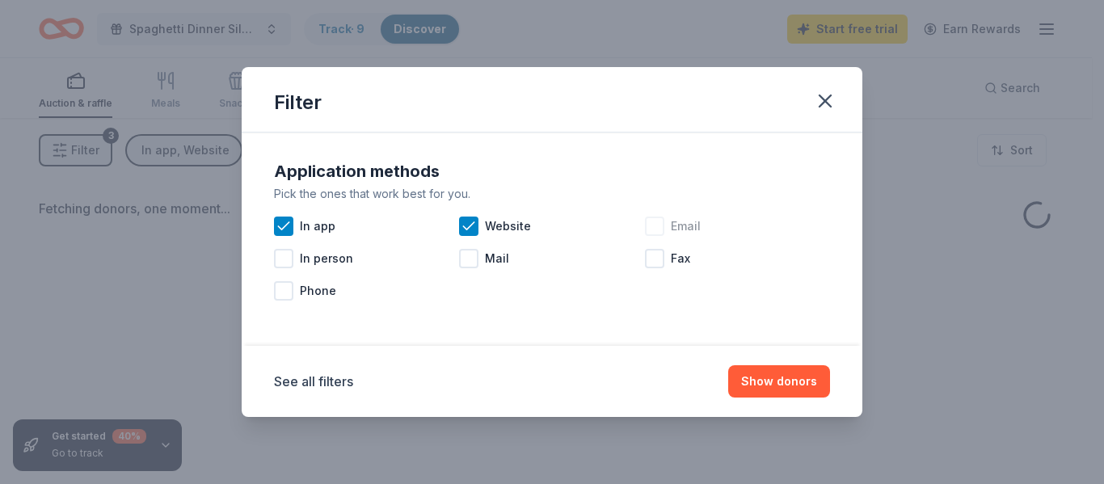
click at [651, 232] on div at bounding box center [654, 226] width 19 height 19
click at [773, 383] on button "Show donors" at bounding box center [779, 381] width 102 height 32
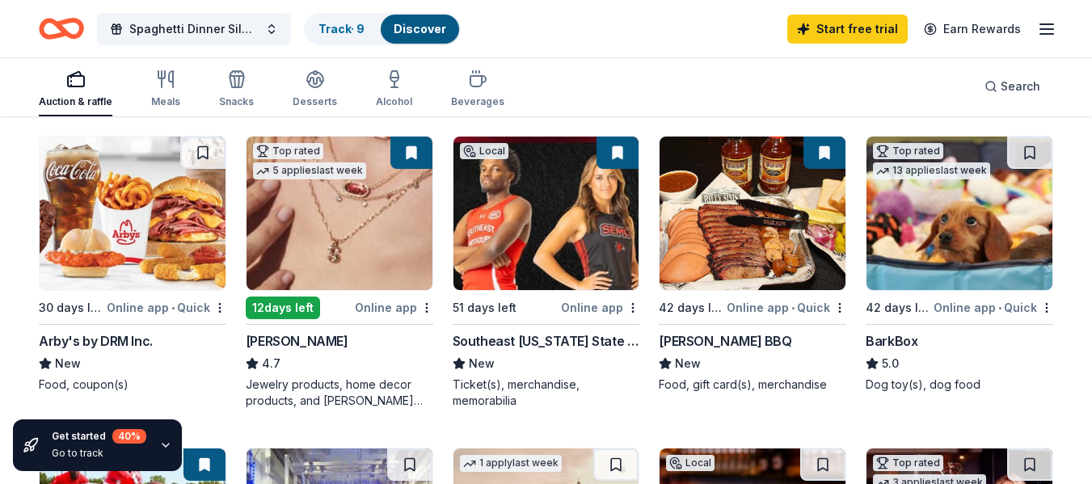
scroll to position [786, 0]
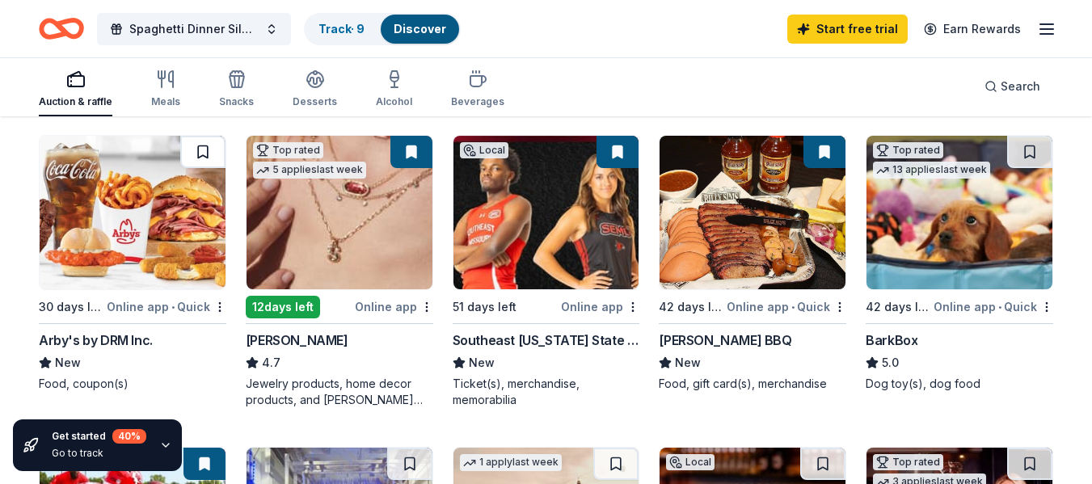
click at [201, 151] on button at bounding box center [202, 152] width 45 height 32
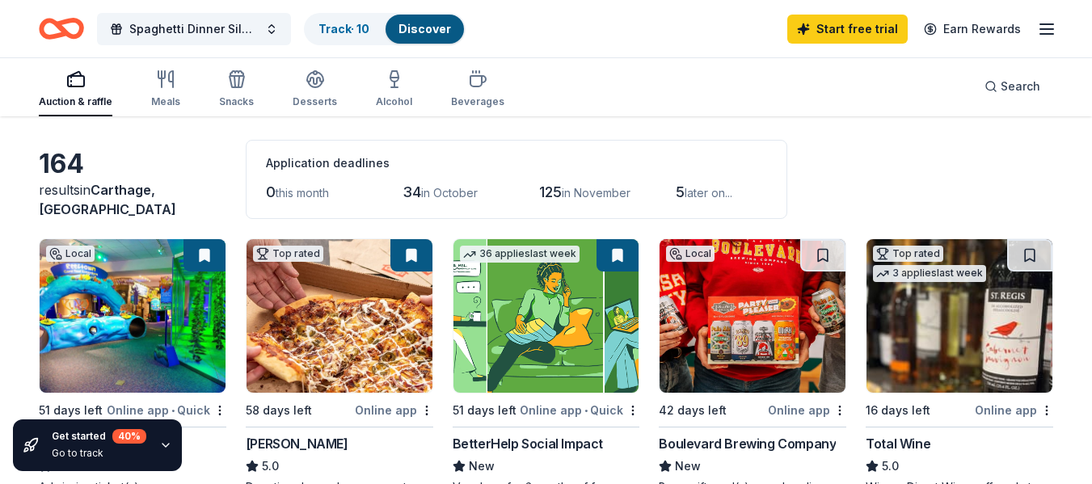
scroll to position [0, 0]
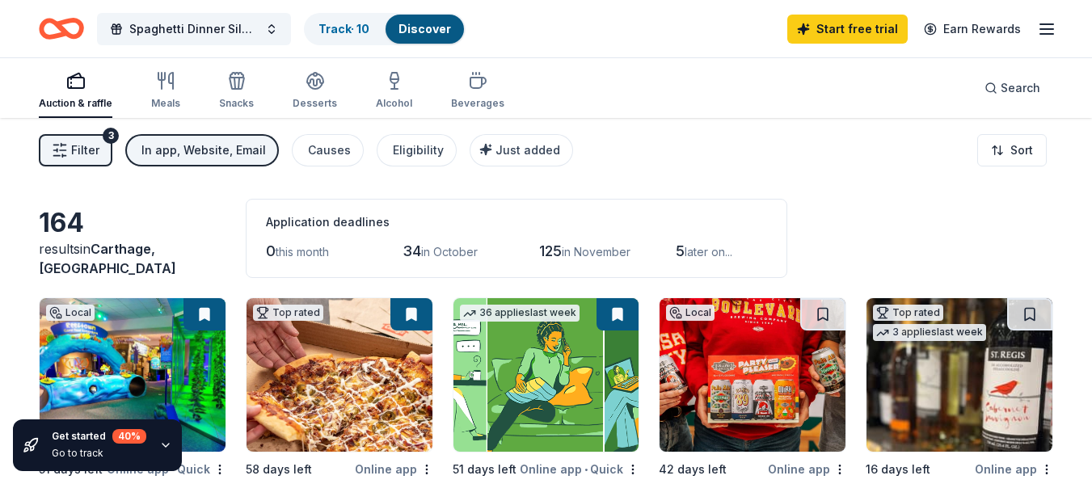
click at [351, 383] on img at bounding box center [340, 375] width 186 height 154
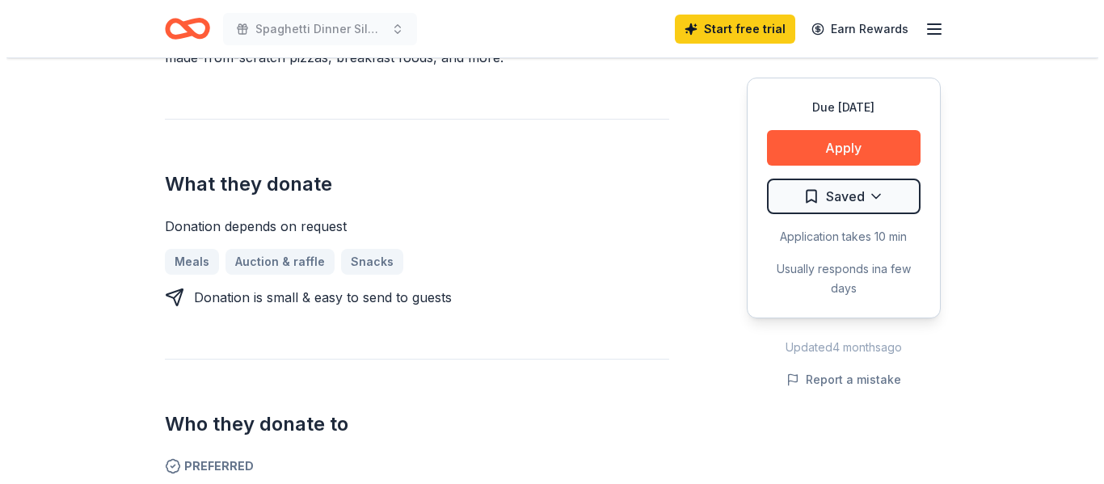
scroll to position [593, 0]
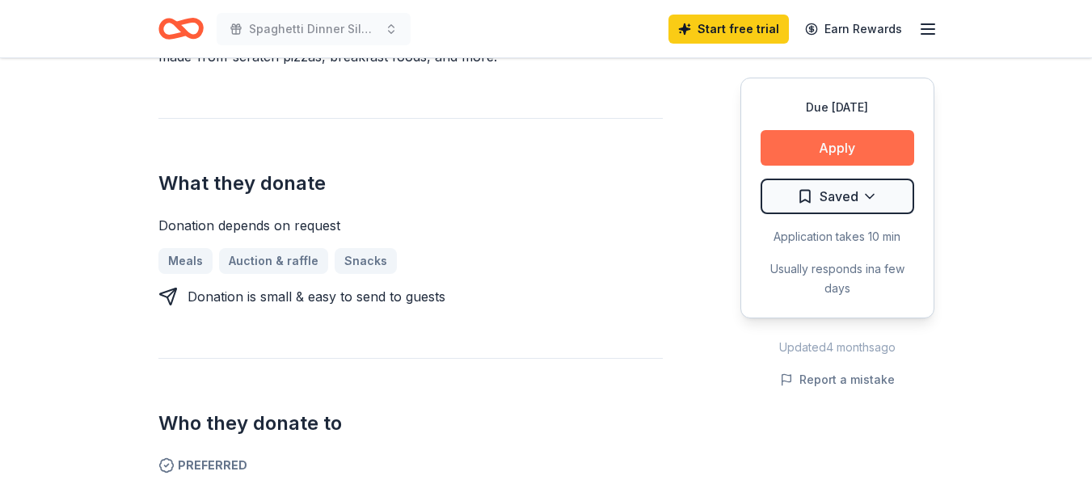
click at [838, 139] on button "Apply" at bounding box center [838, 148] width 154 height 36
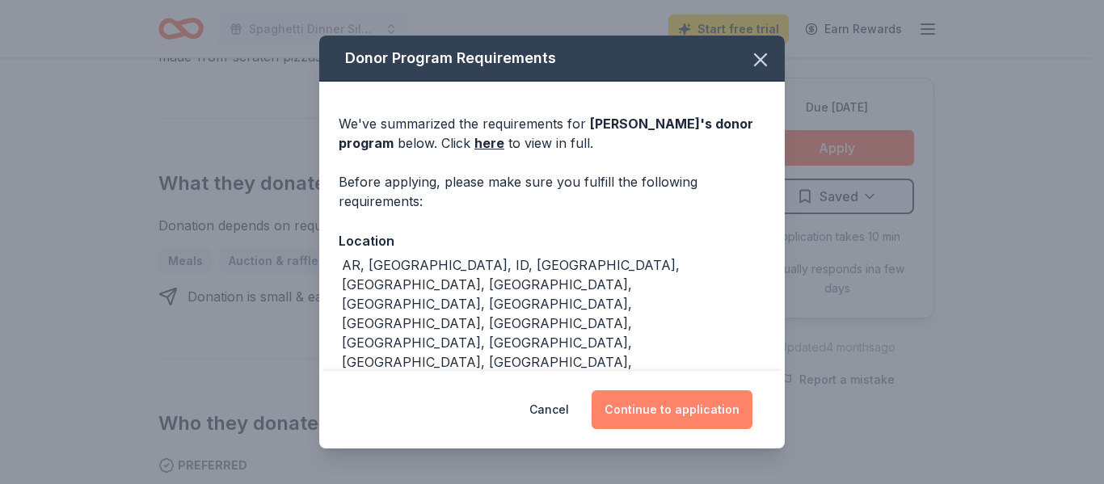
click at [698, 413] on button "Continue to application" at bounding box center [672, 409] width 161 height 39
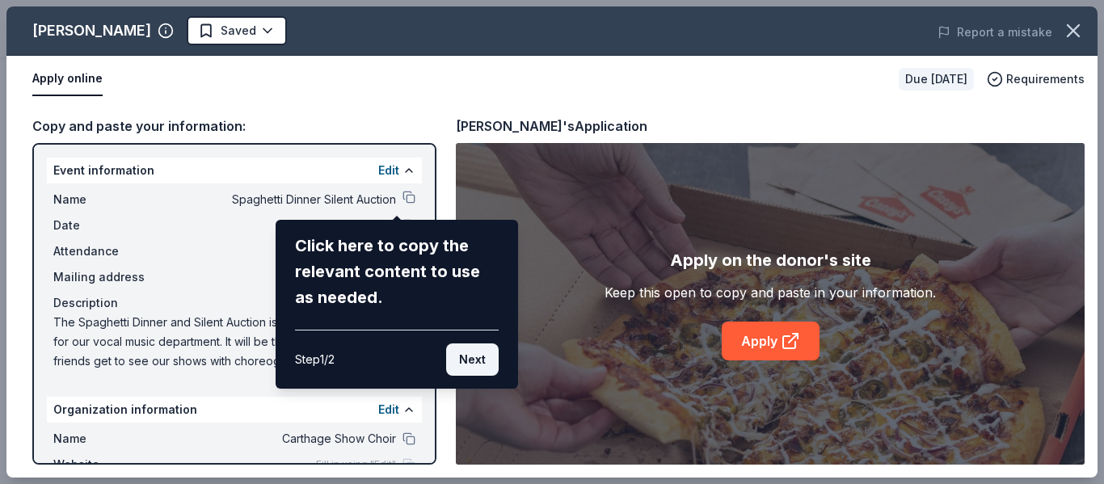
click at [471, 356] on button "Next" at bounding box center [472, 360] width 53 height 32
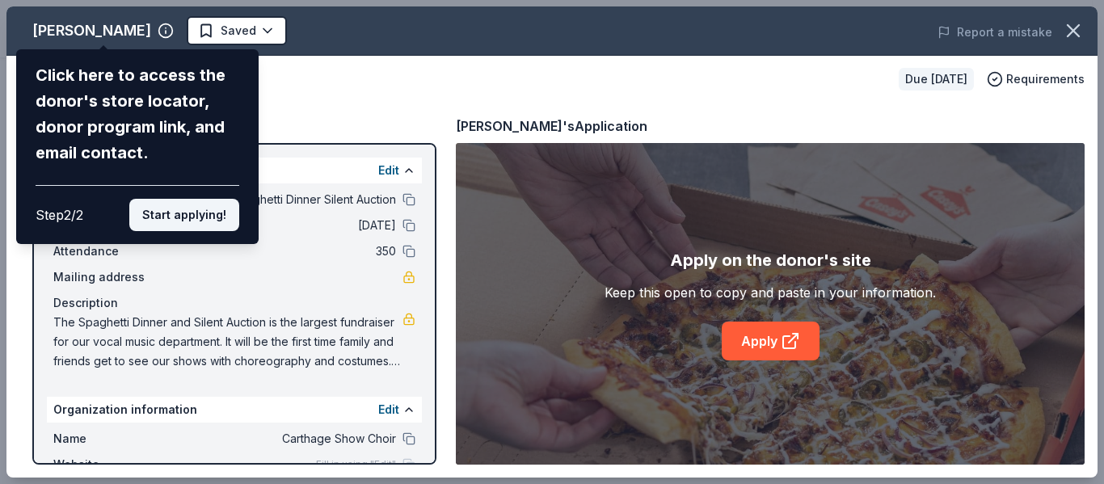
click at [202, 220] on button "Start applying!" at bounding box center [184, 215] width 110 height 32
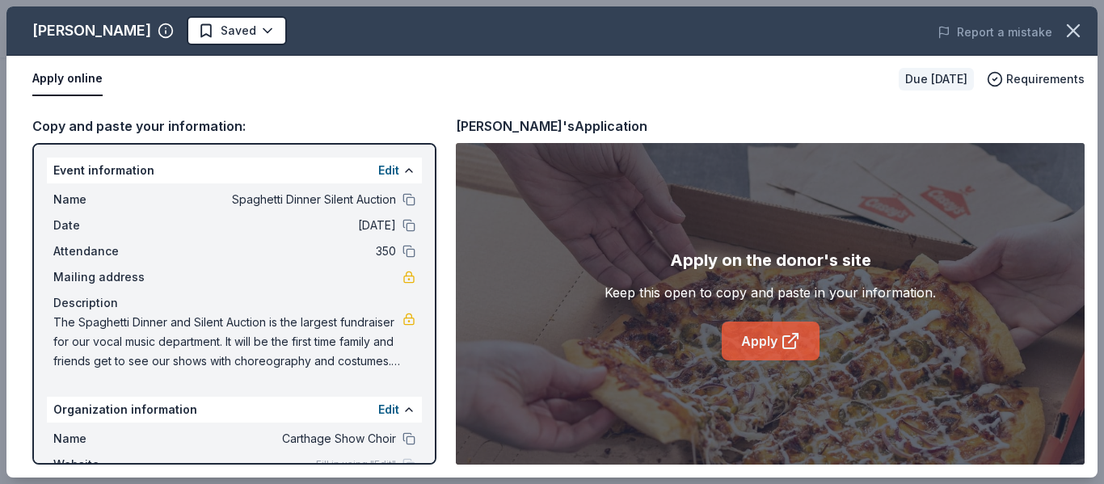
click at [788, 345] on icon at bounding box center [790, 340] width 19 height 19
